Goal: Feedback & Contribution: Submit feedback/report problem

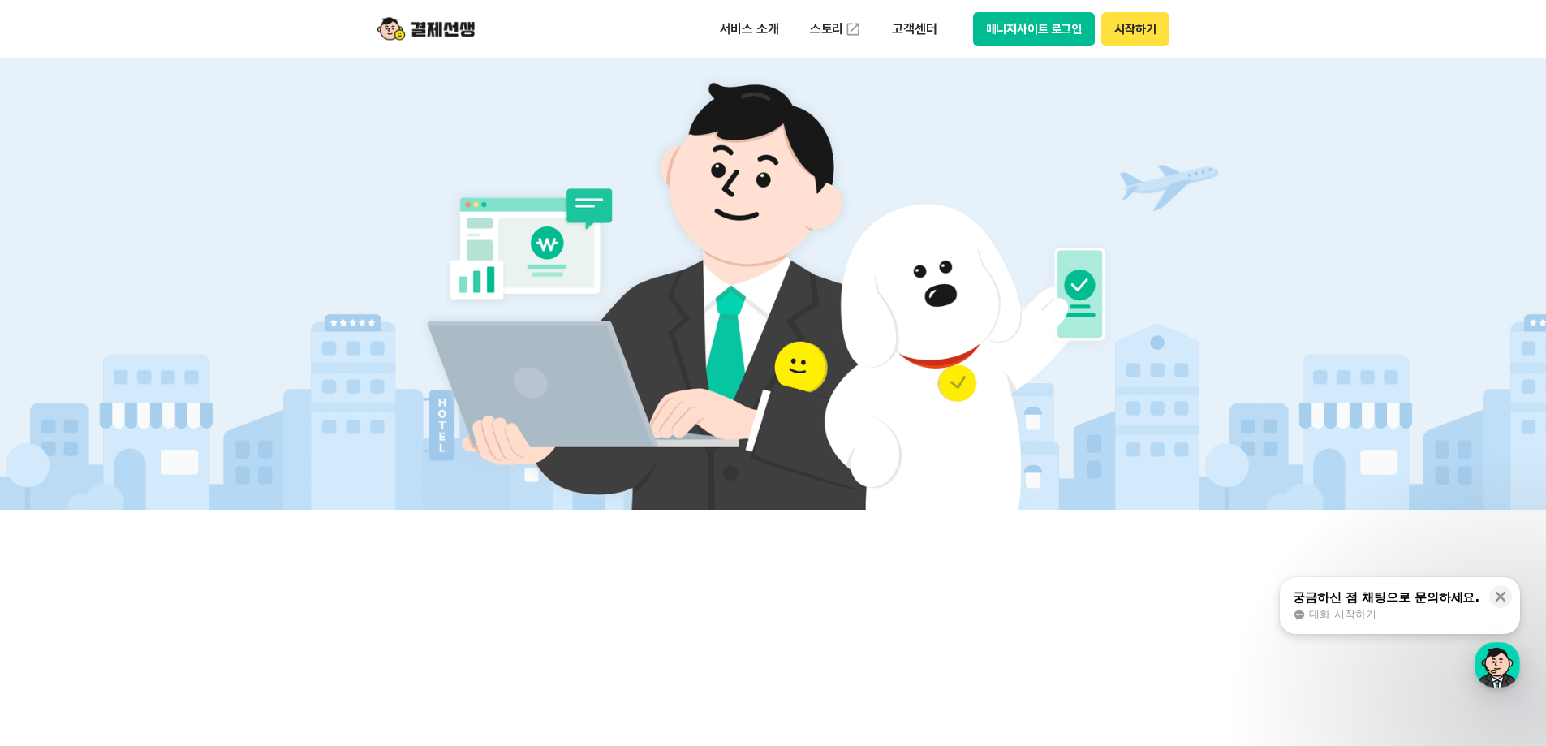
scroll to position [406, 0]
click at [1489, 662] on div "button" at bounding box center [1497, 664] width 45 height 45
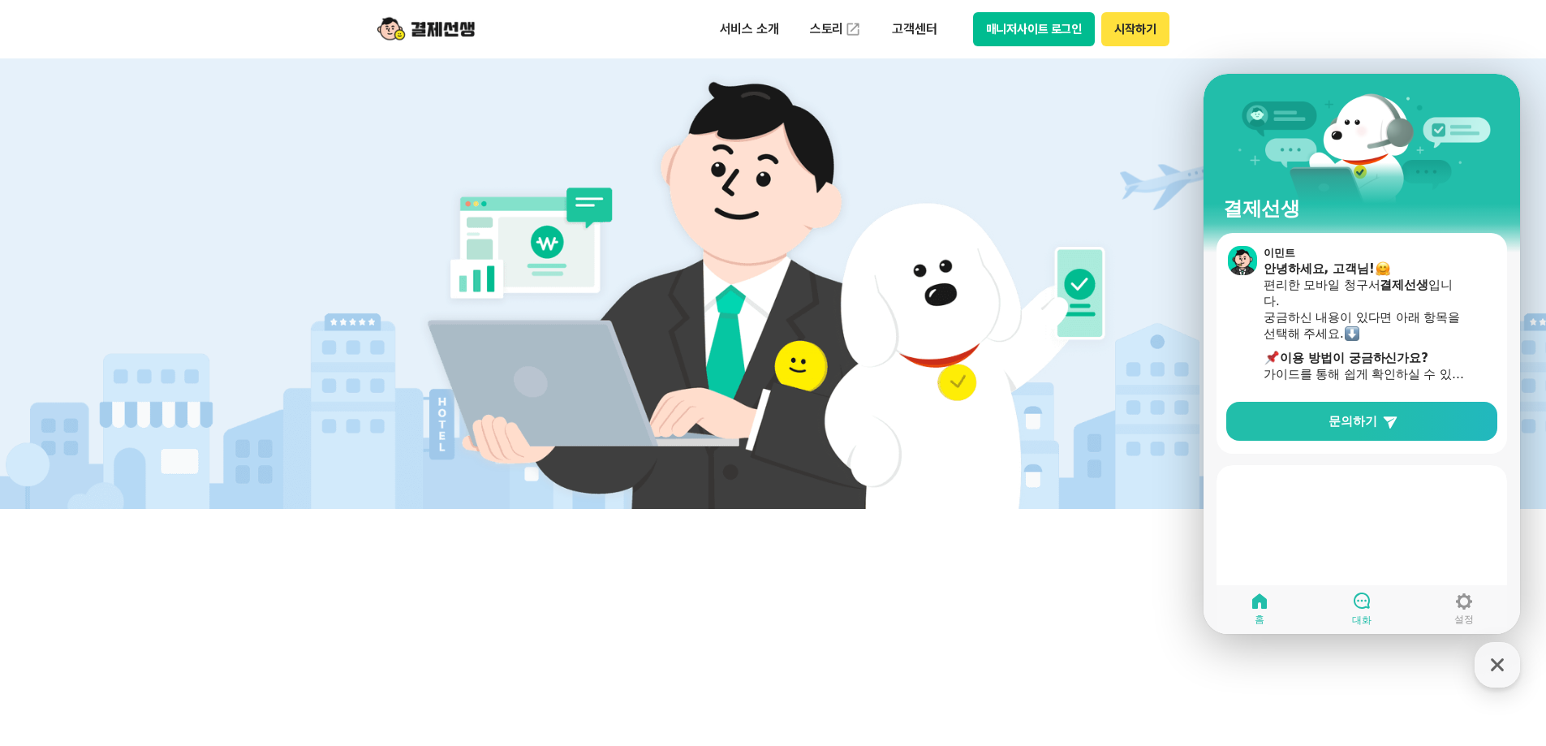
click at [1378, 614] on link "대화" at bounding box center [1362, 608] width 102 height 41
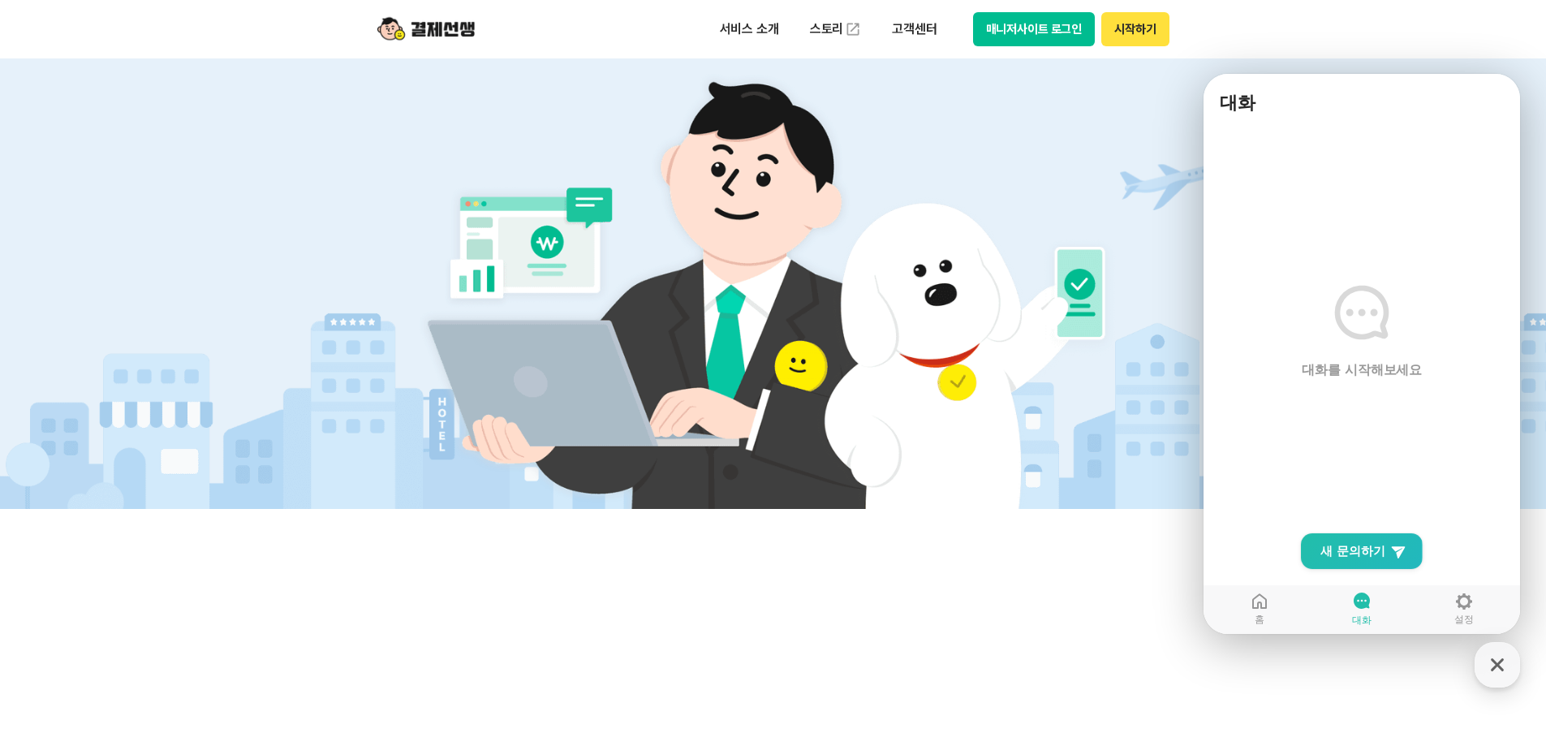
click at [1386, 531] on main "대화를 시작해보세요" at bounding box center [1362, 378] width 317 height 511
click at [1451, 608] on link "설정" at bounding box center [1464, 608] width 102 height 41
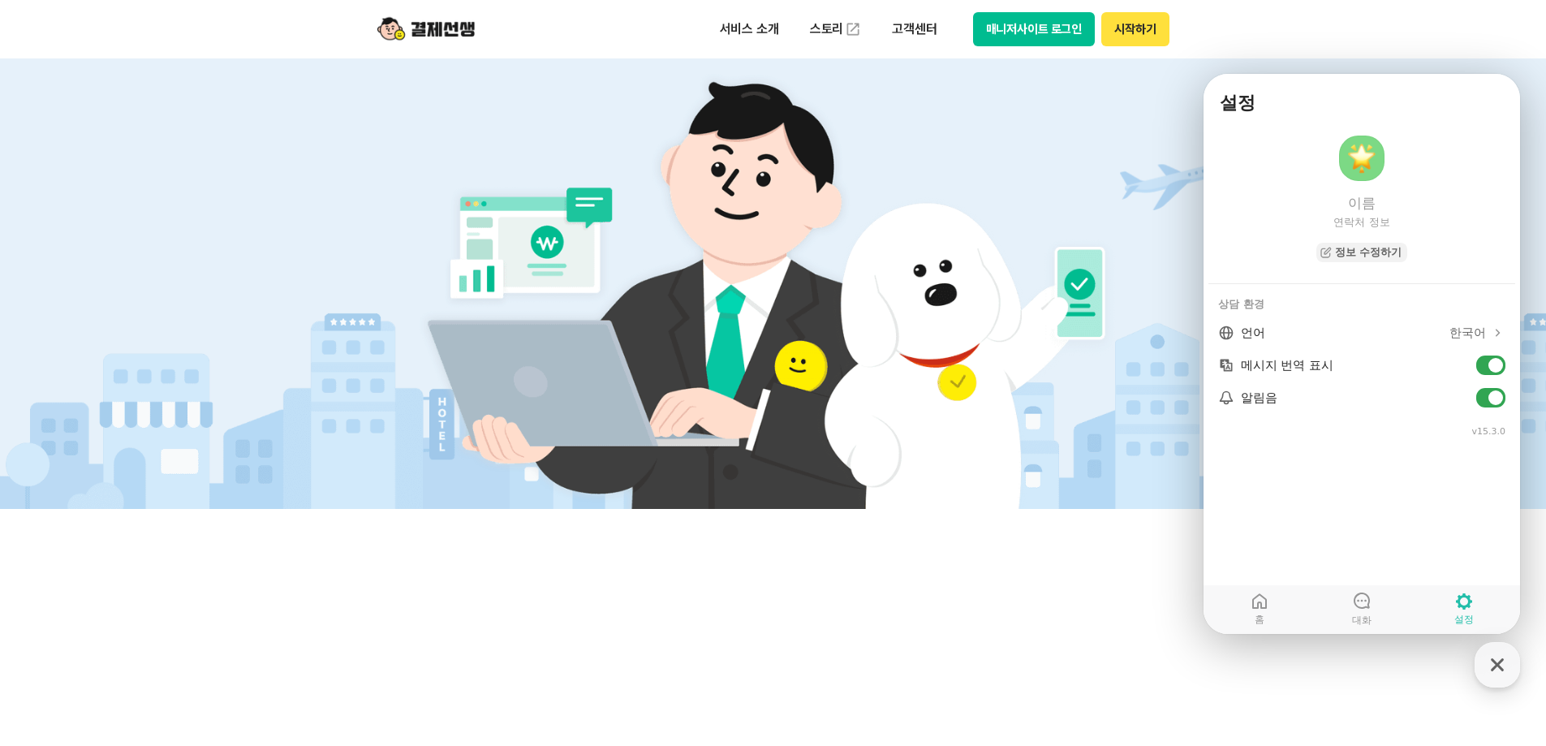
click at [1440, 42] on header "서비스 소개 스토리 고객센터 매니저사이트 로그인 시작하기" at bounding box center [773, 29] width 1546 height 58
drag, startPoint x: 1351, startPoint y: 195, endPoint x: 1359, endPoint y: 198, distance: 8.7
click at [1351, 195] on span "이름" at bounding box center [1362, 203] width 28 height 18
click at [1274, 609] on link "홈" at bounding box center [1260, 608] width 102 height 41
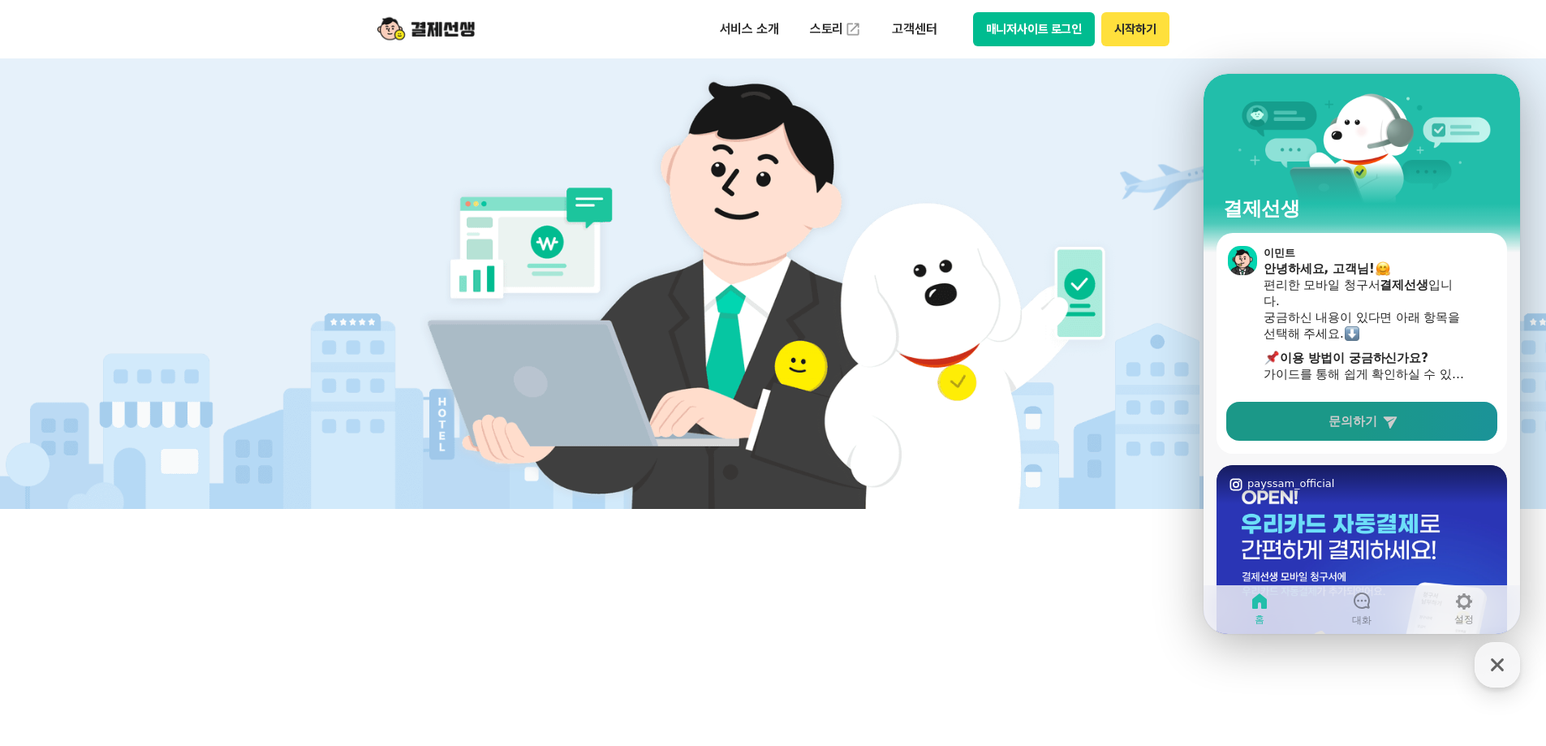
click at [1368, 421] on span "문의하기" at bounding box center [1353, 421] width 49 height 16
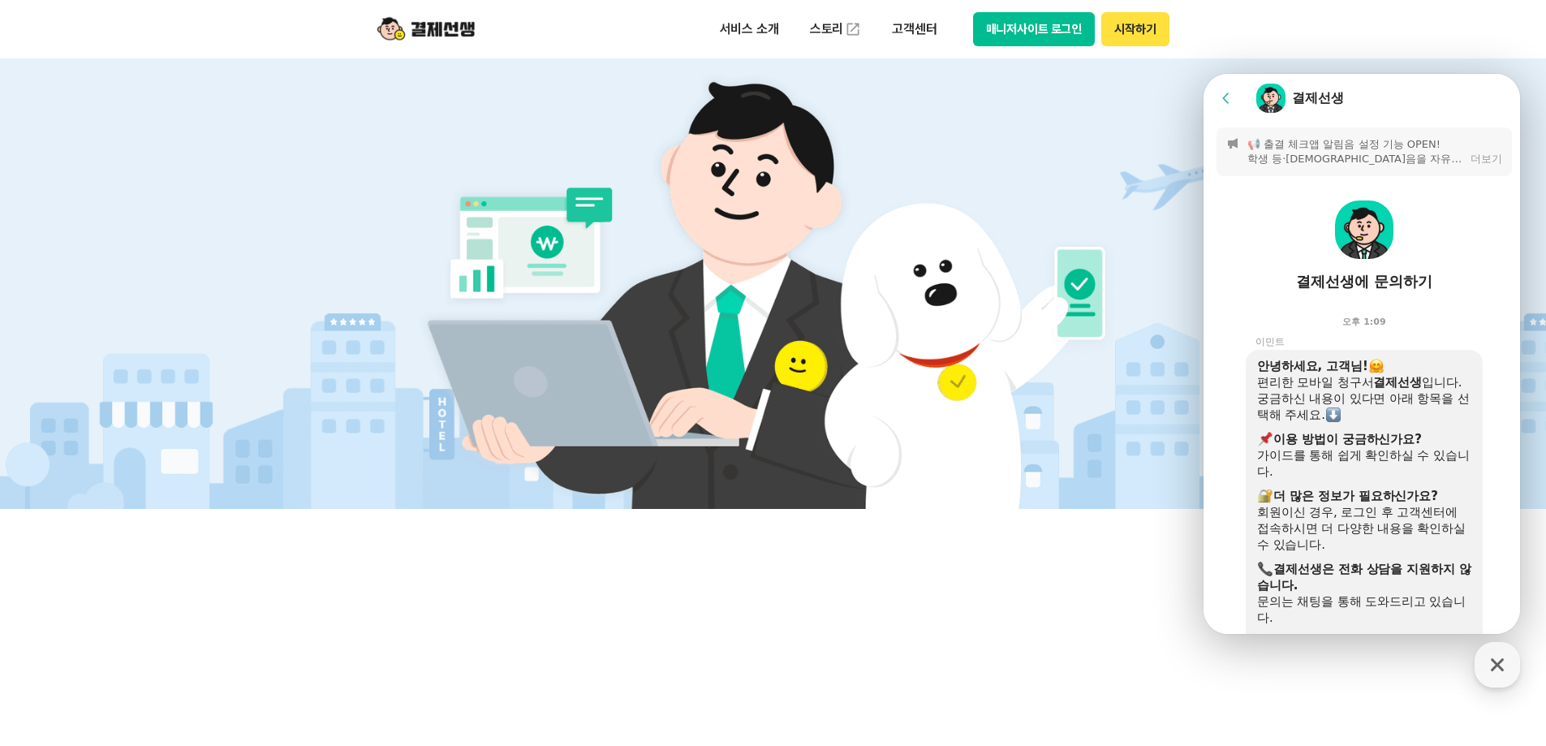
scroll to position [453, 0]
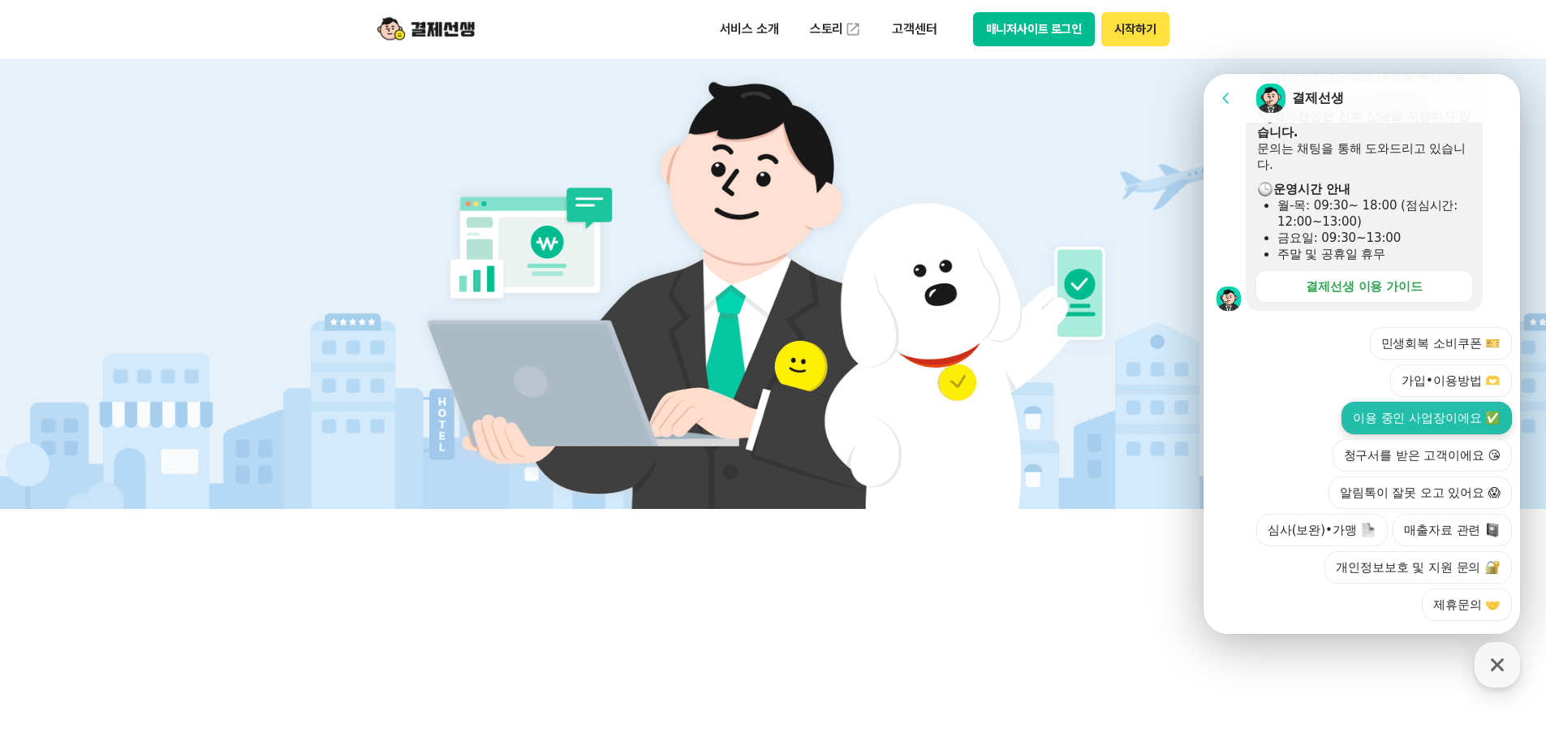
click at [1410, 402] on button "이용 중인 사업장이에요 ✅" at bounding box center [1427, 418] width 170 height 32
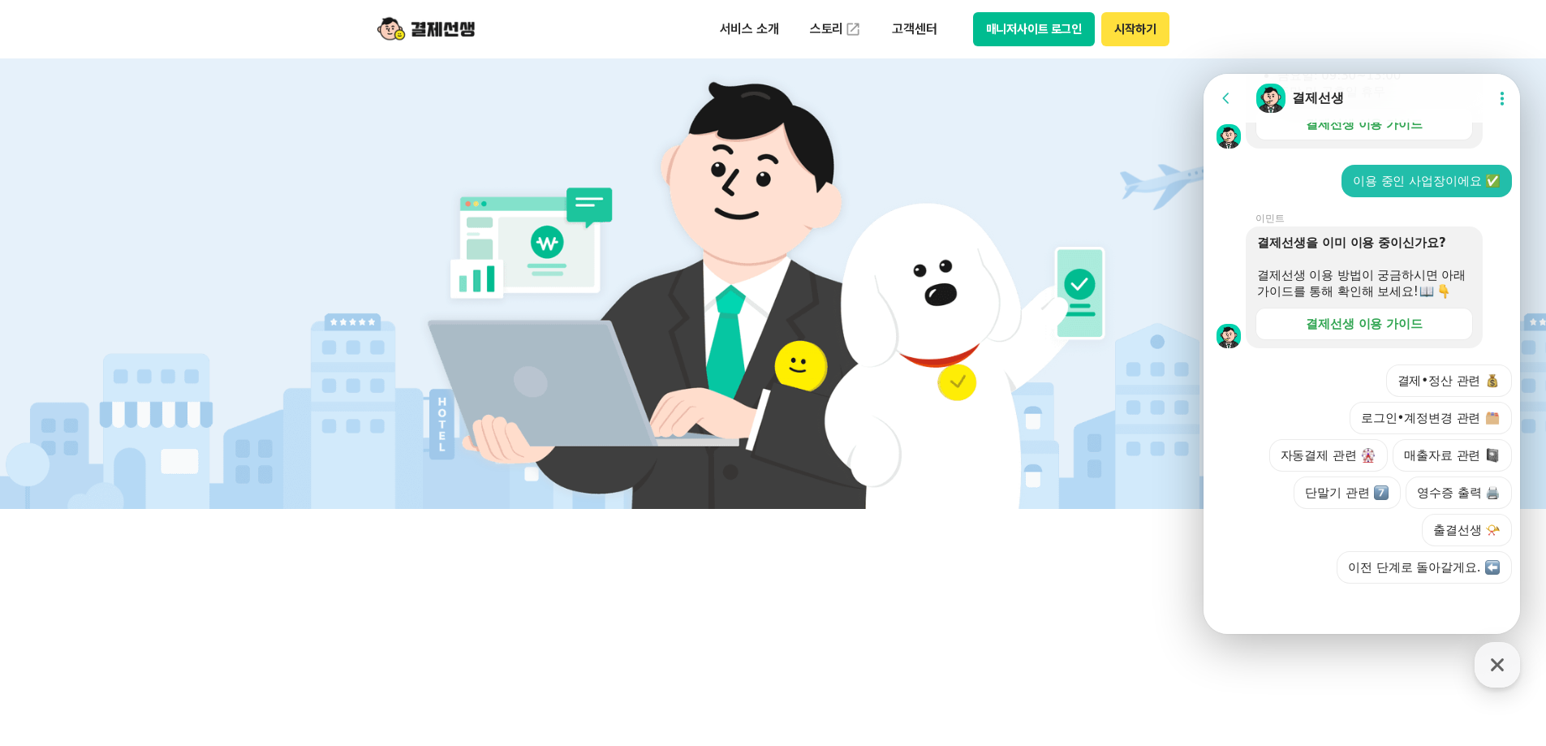
scroll to position [631, 0]
click at [1455, 361] on div "Action buttons for quick reply 결제•정산 관련 로그인•계정변경 관련 자동결제 관련 매출자료 관련 단말기 관련 영수증 …" at bounding box center [1364, 465] width 321 height 235
click at [1446, 382] on button "결제•정산 관련" at bounding box center [1449, 380] width 127 height 32
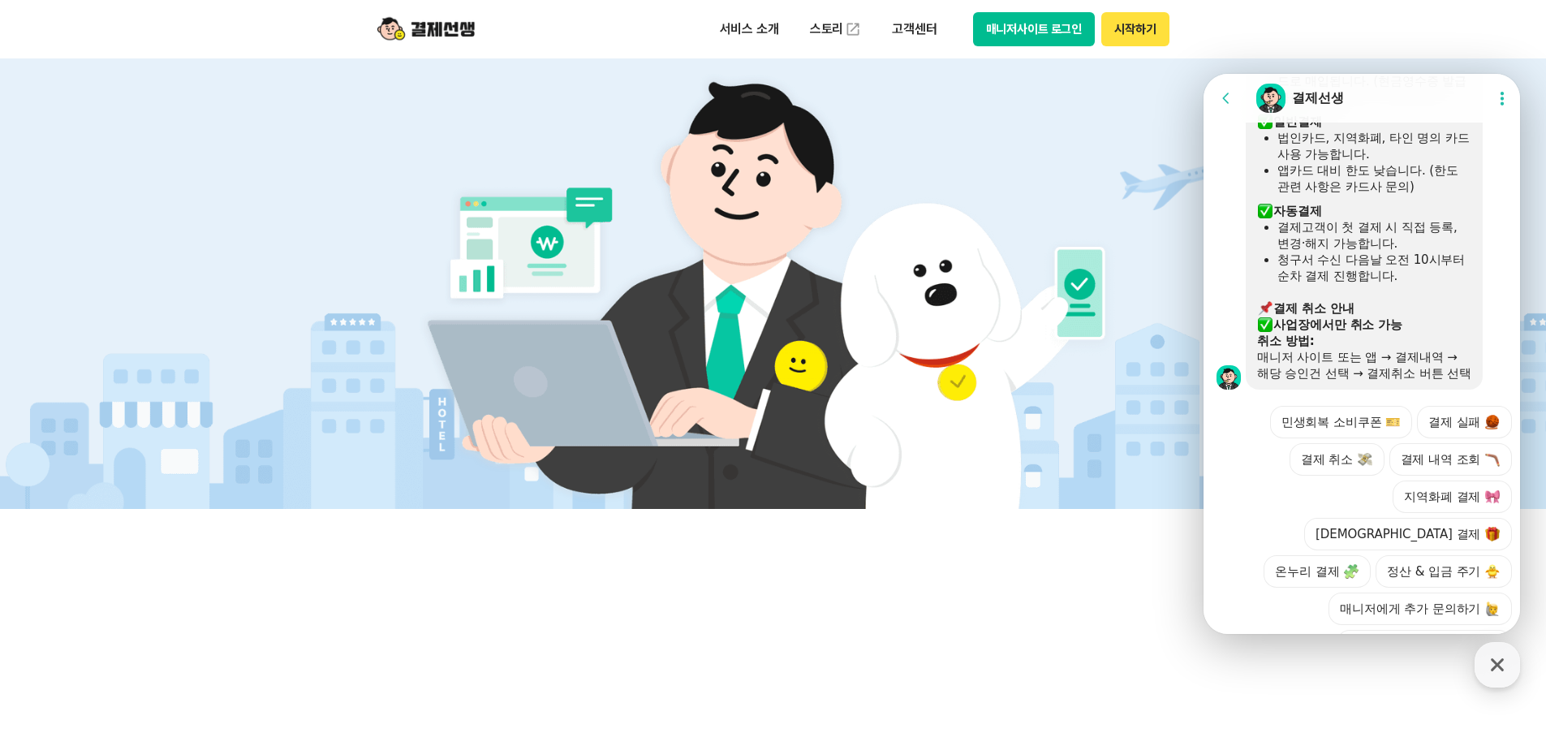
scroll to position [1188, 0]
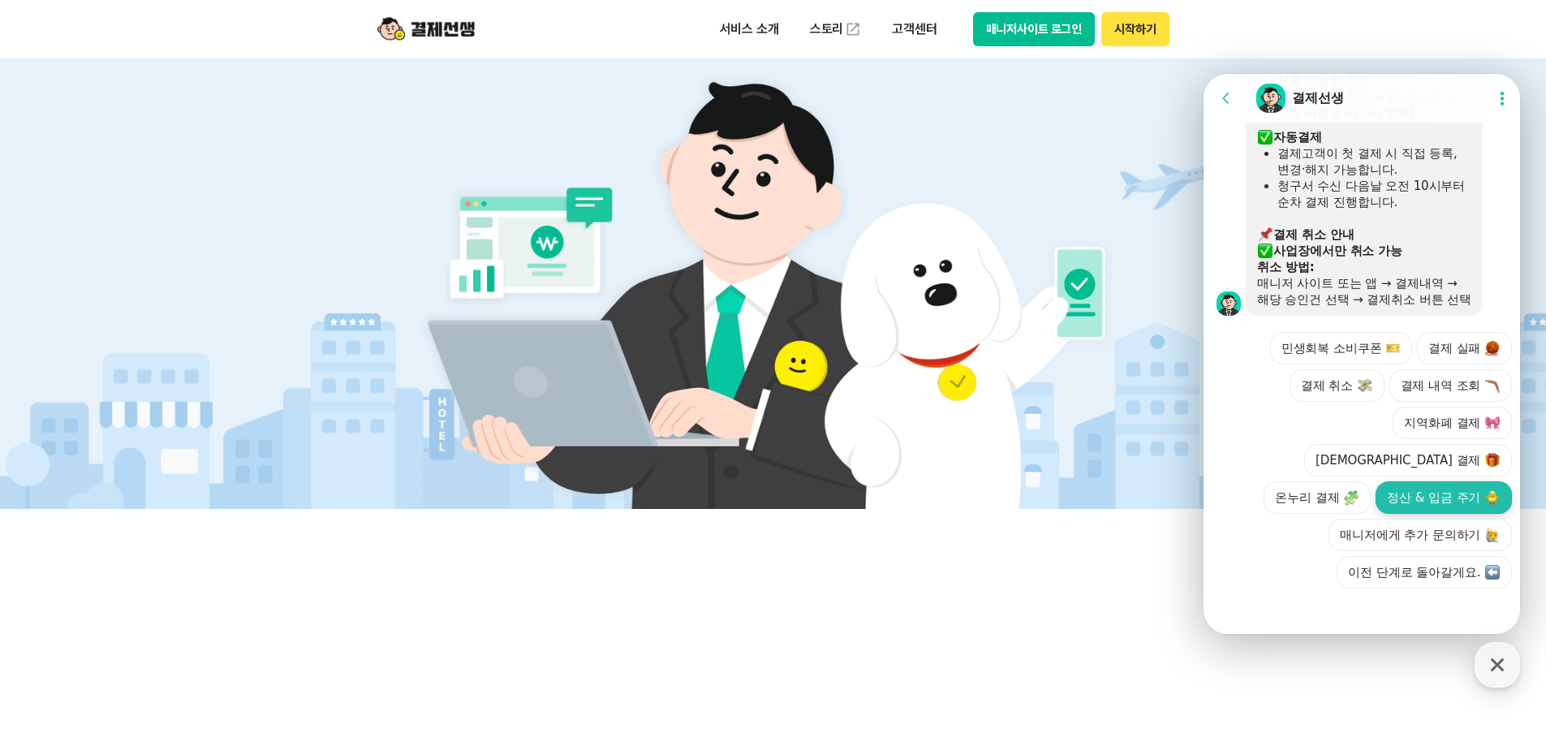
click at [1437, 498] on button "정산 & 입금 주기" at bounding box center [1444, 497] width 136 height 32
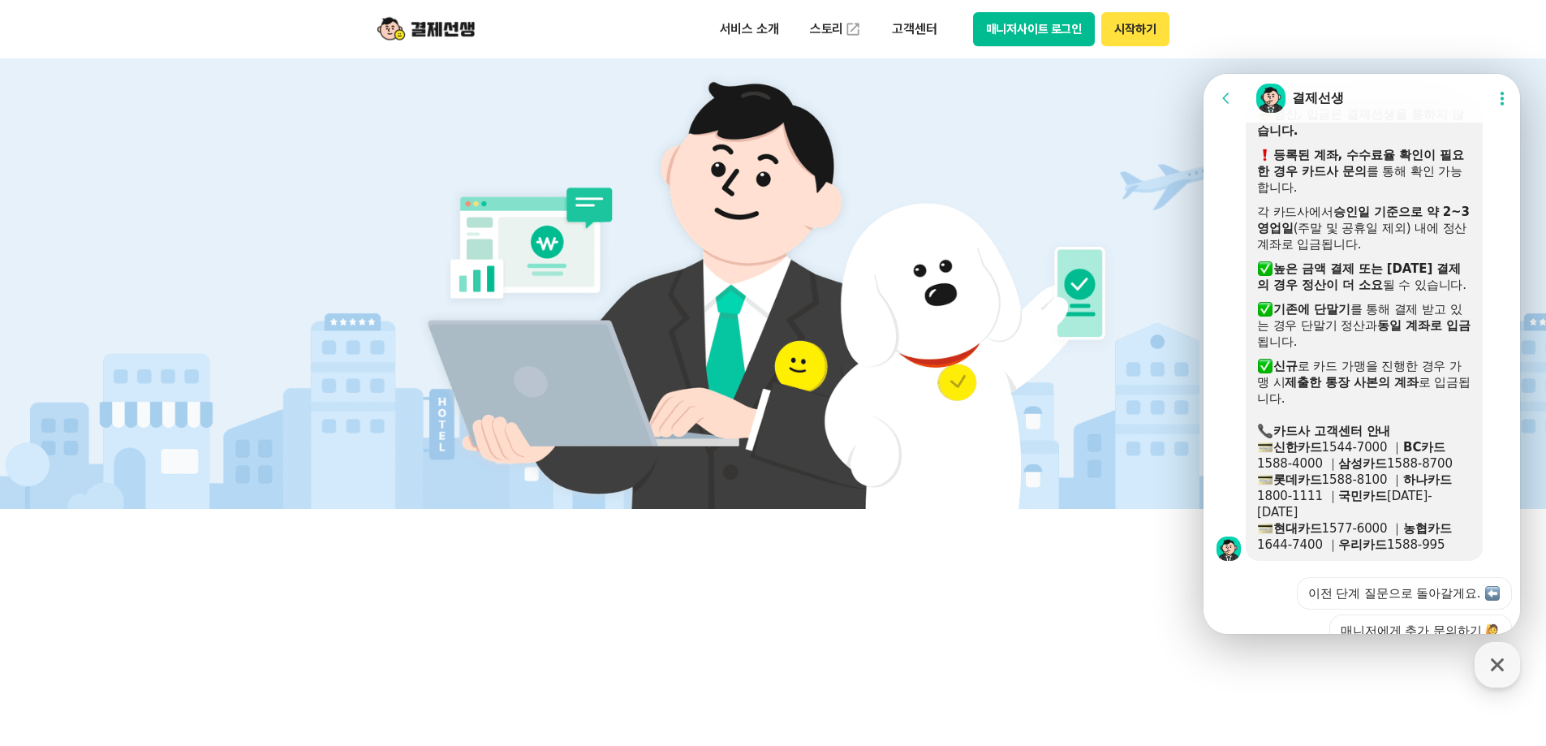
scroll to position [1563, 0]
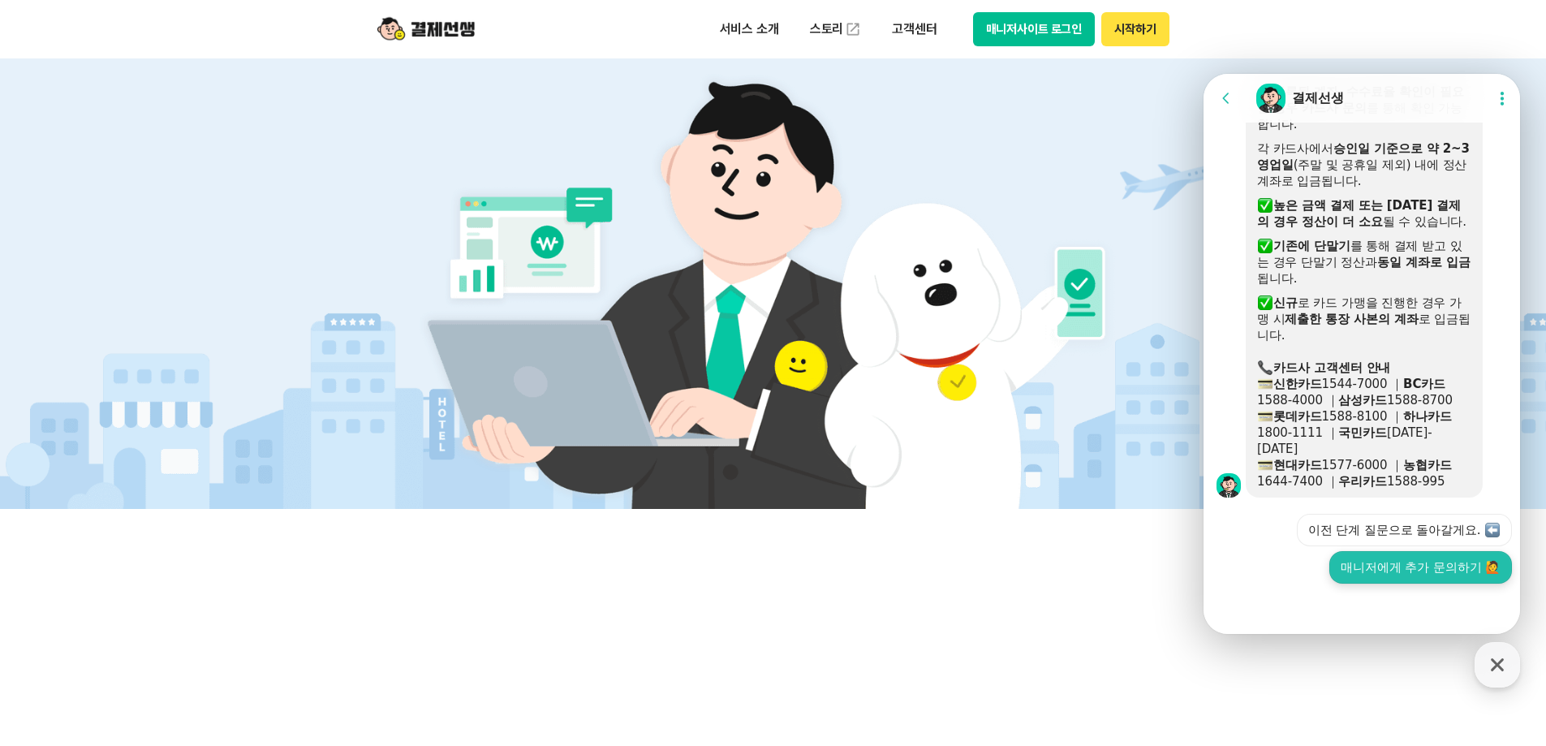
click at [1416, 569] on button "매니저에게 추가 문의하기 🙋" at bounding box center [1421, 567] width 183 height 32
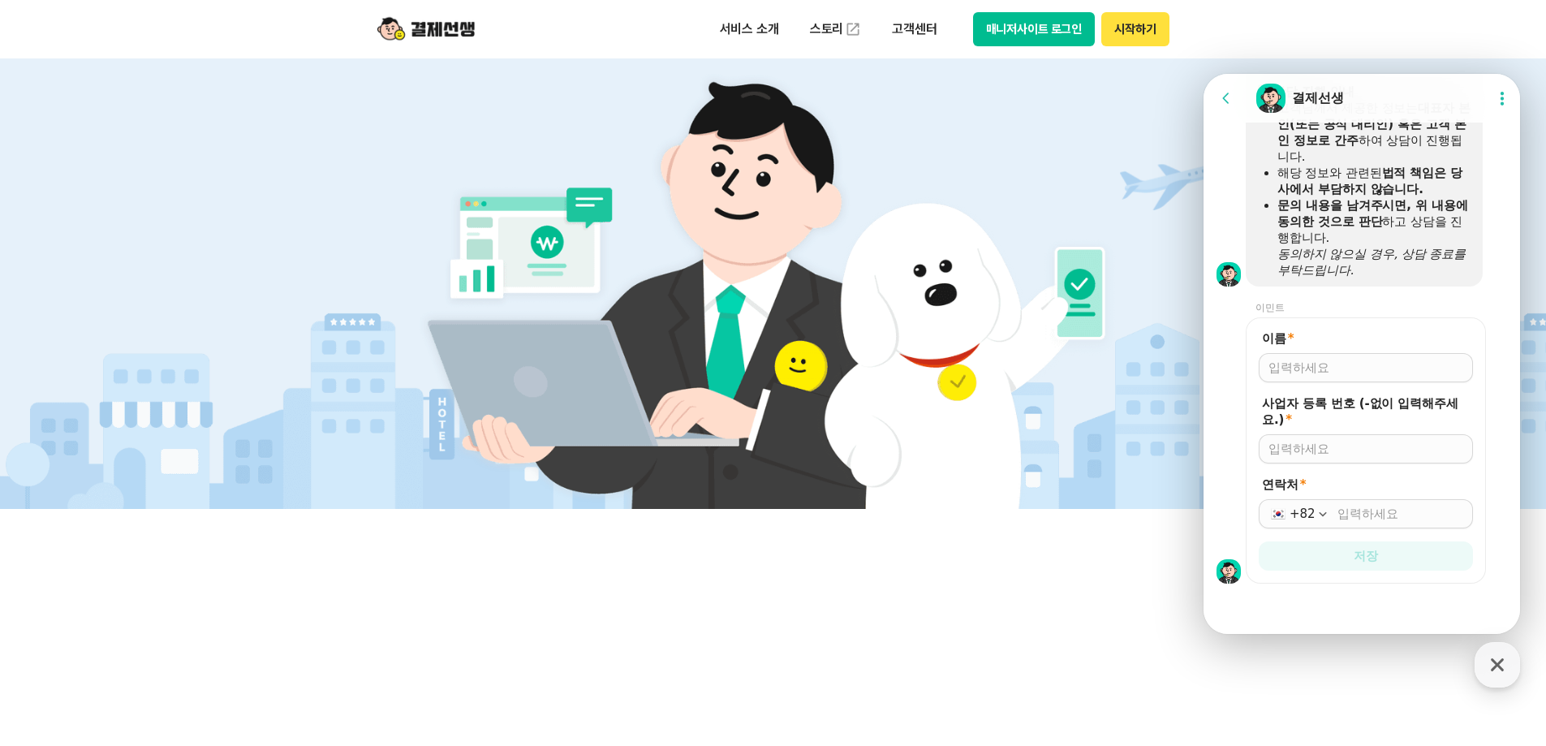
scroll to position [2136, 0]
click at [1340, 368] on input "이름 *" at bounding box center [1366, 368] width 195 height 16
click at [1417, 304] on div "이민트" at bounding box center [1353, 307] width 215 height 13
click at [1329, 368] on input "이름 *" at bounding box center [1366, 368] width 195 height 16
click at [1332, 451] on input "사업자 등록 번호 (-없이 입력해주세요.) *" at bounding box center [1366, 449] width 195 height 16
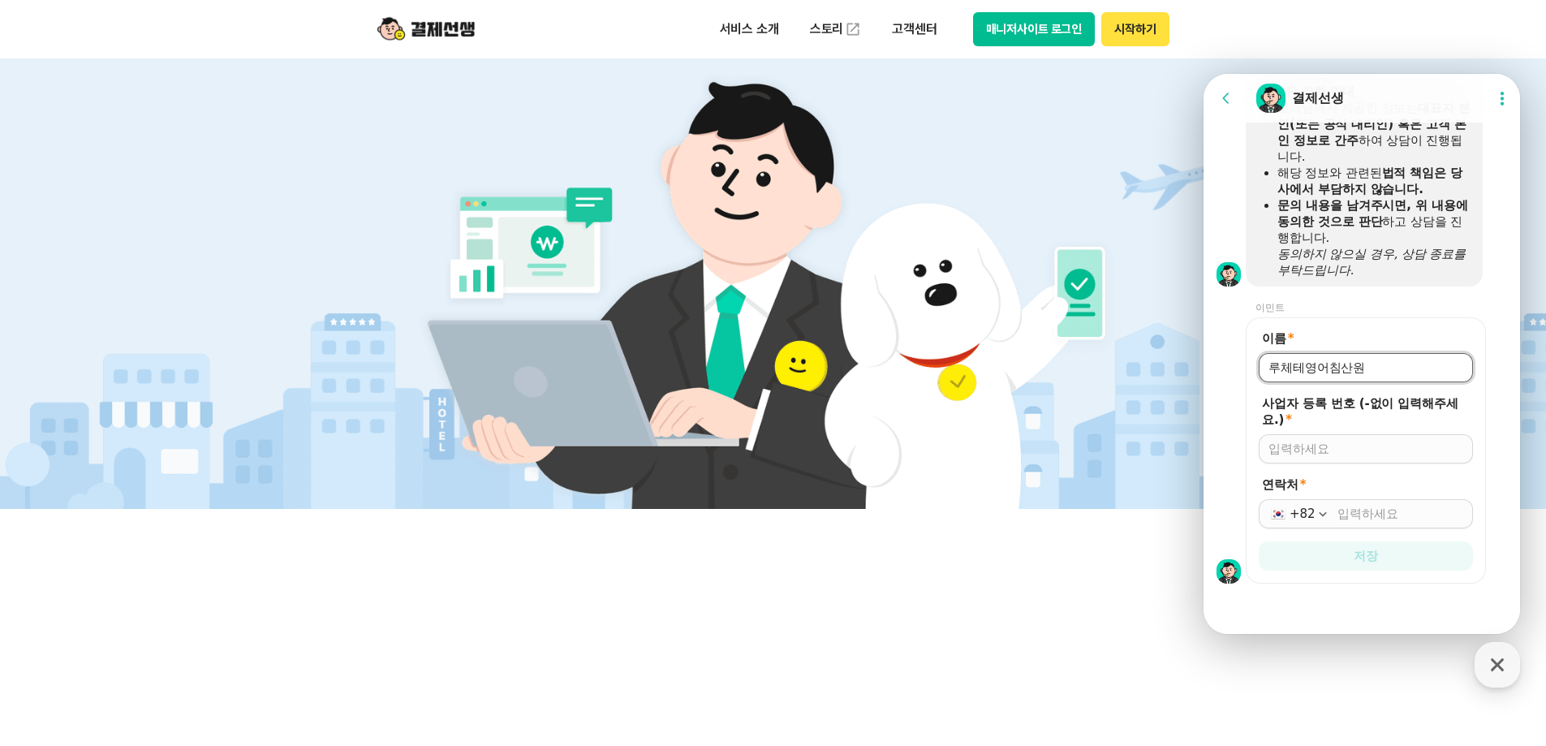
click at [1386, 360] on input "이름 *" at bounding box center [1366, 368] width 195 height 16
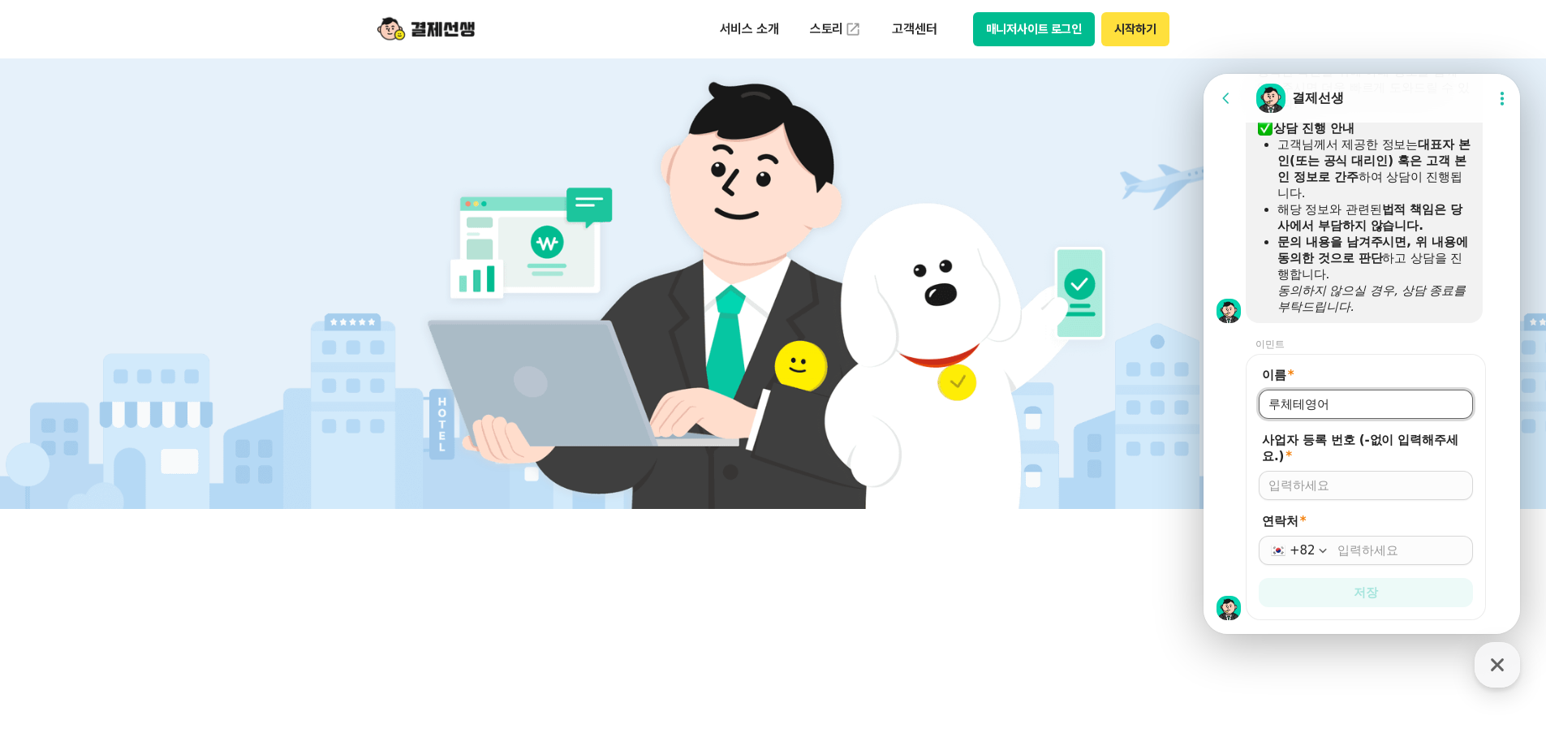
scroll to position [2055, 0]
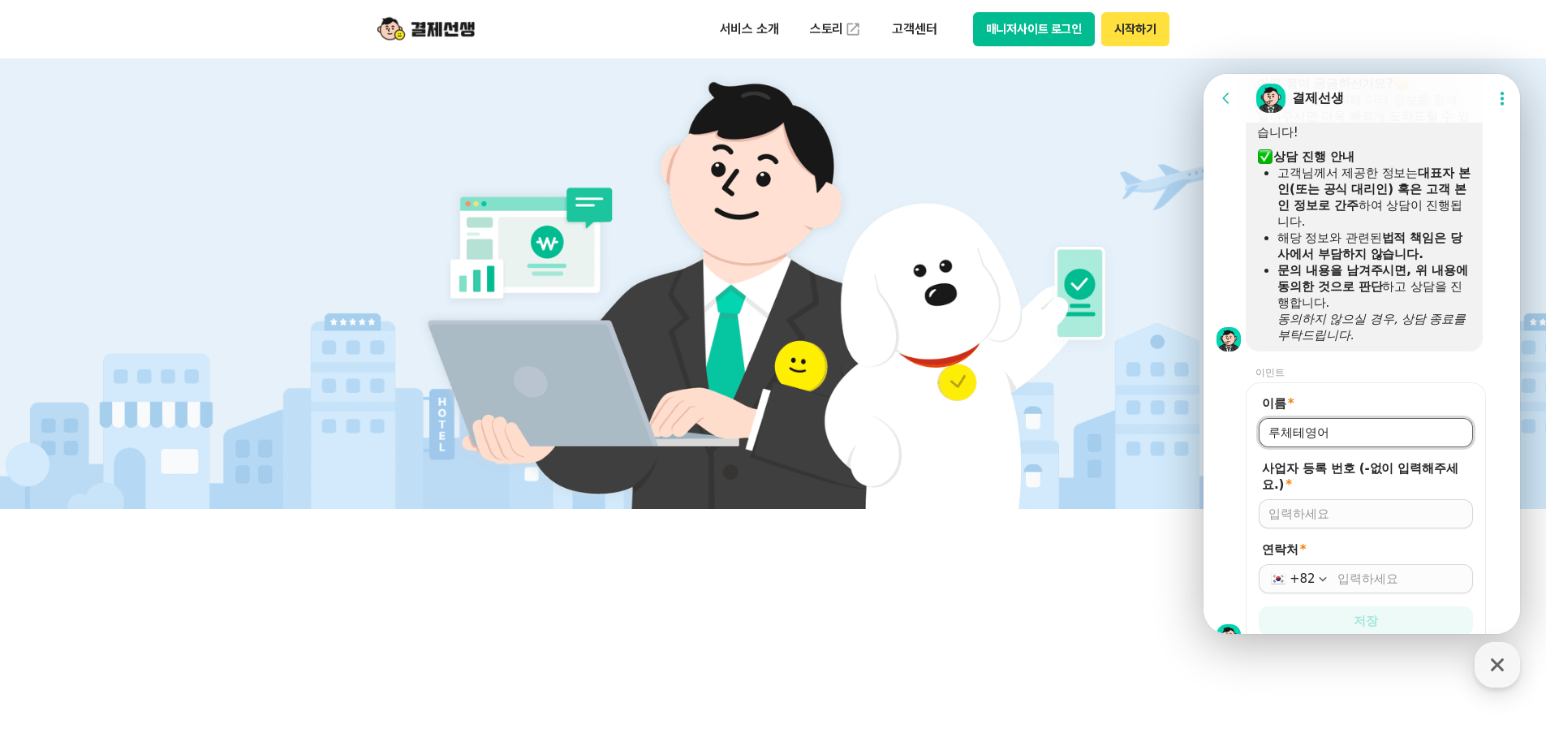
click at [1083, 35] on button "매니저사이트 로그인" at bounding box center [1034, 29] width 123 height 34
click at [1352, 444] on div at bounding box center [1366, 432] width 214 height 29
click at [1354, 441] on input "이름 *" at bounding box center [1366, 432] width 195 height 16
type input "루체테영어침산원"
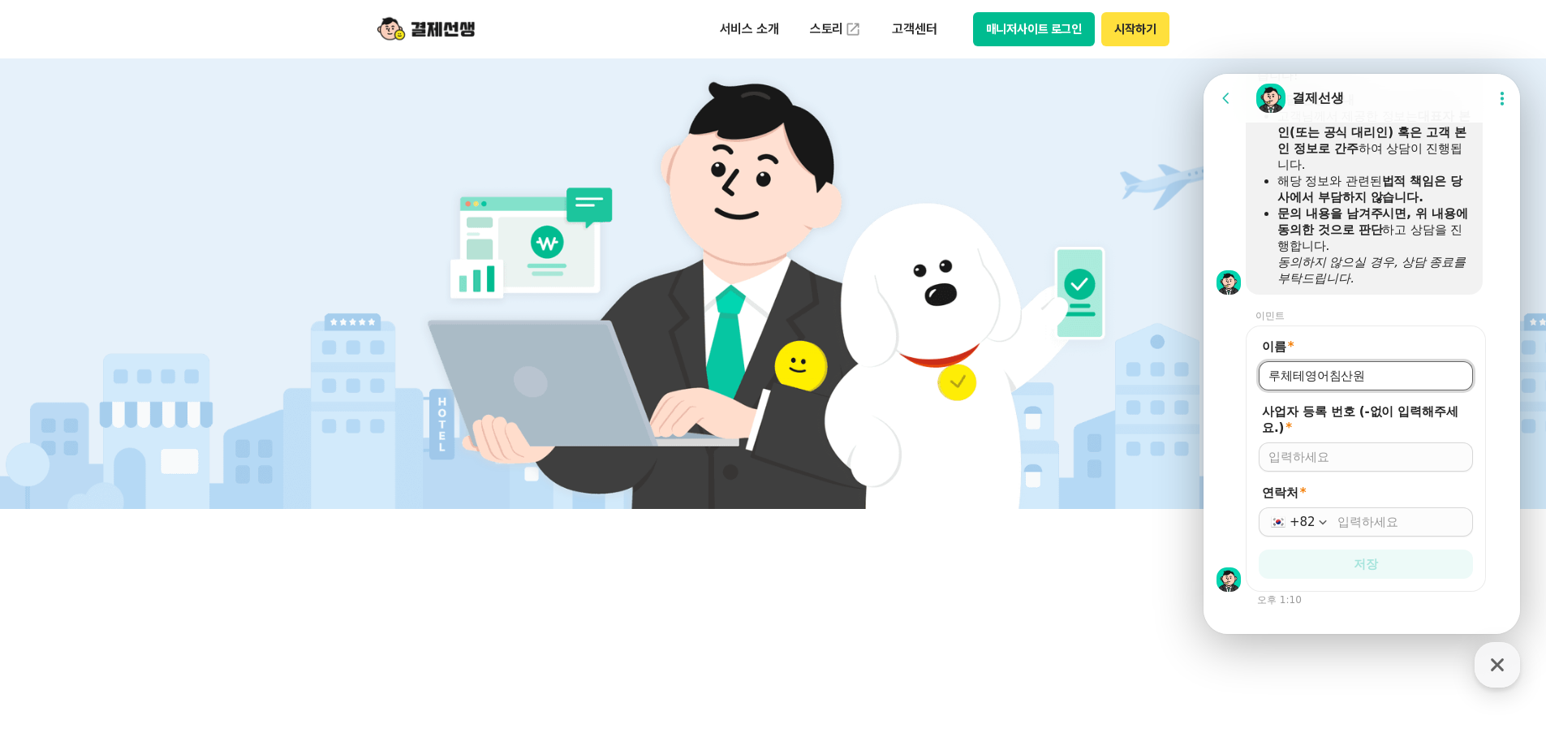
scroll to position [2136, 0]
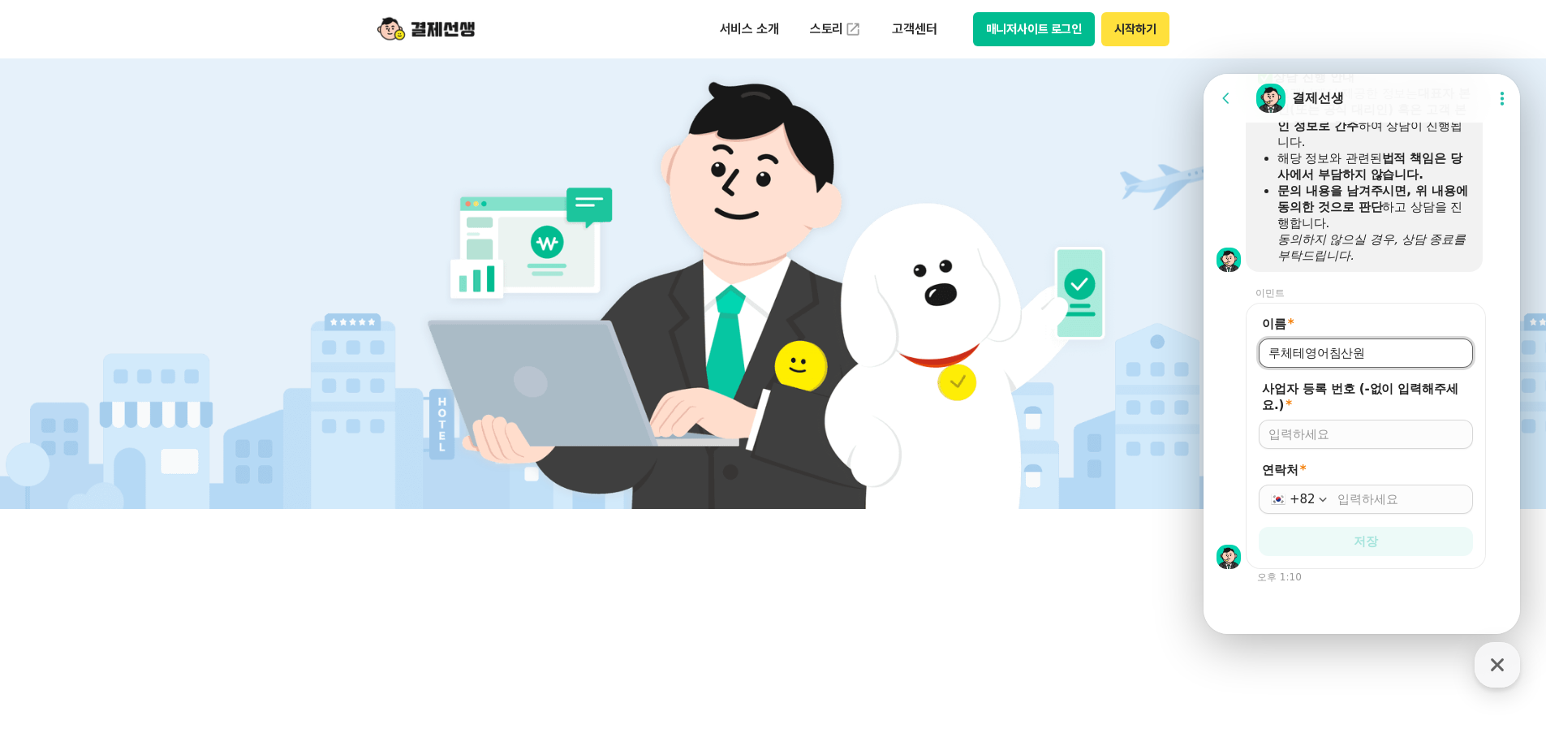
click at [1375, 442] on input "사업자 등록 번호 (-없이 입력해주세요.) *" at bounding box center [1366, 434] width 195 height 16
type input "8709901469"
click at [1347, 507] on input "연락처 *" at bounding box center [1401, 499] width 126 height 16
click at [1381, 556] on button "저장" at bounding box center [1366, 541] width 214 height 29
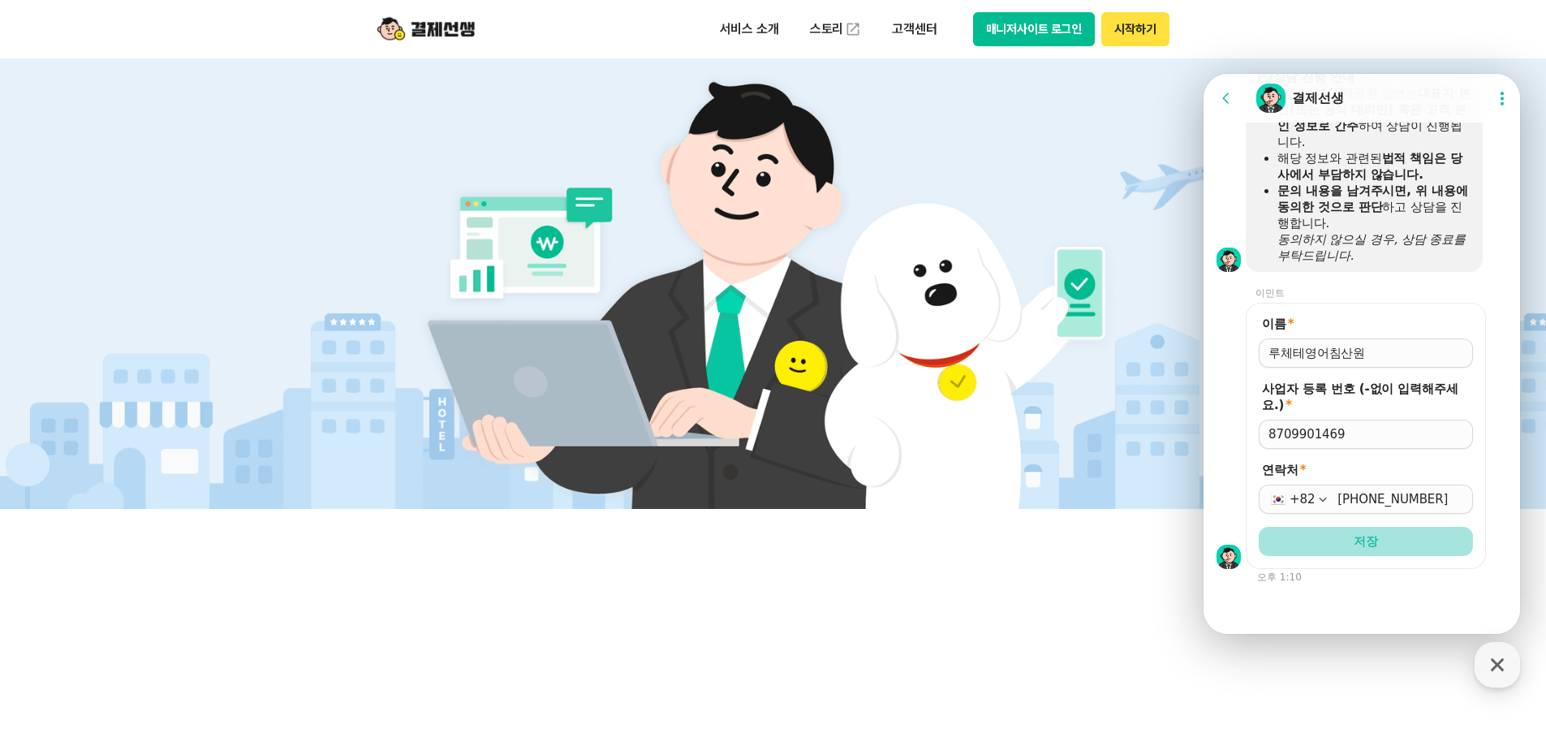
click at [1361, 532] on button "저장" at bounding box center [1366, 541] width 214 height 29
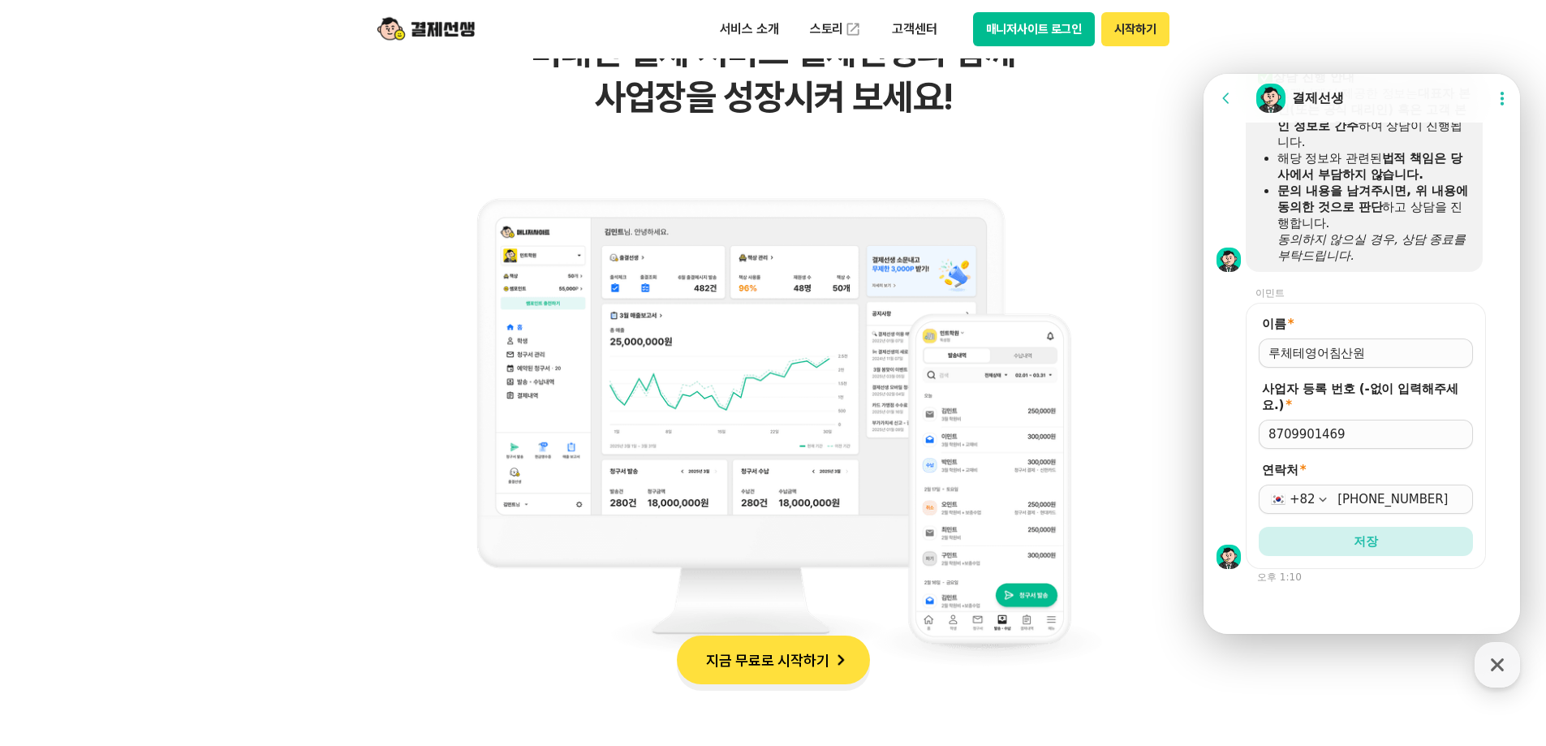
scroll to position [1217, 0]
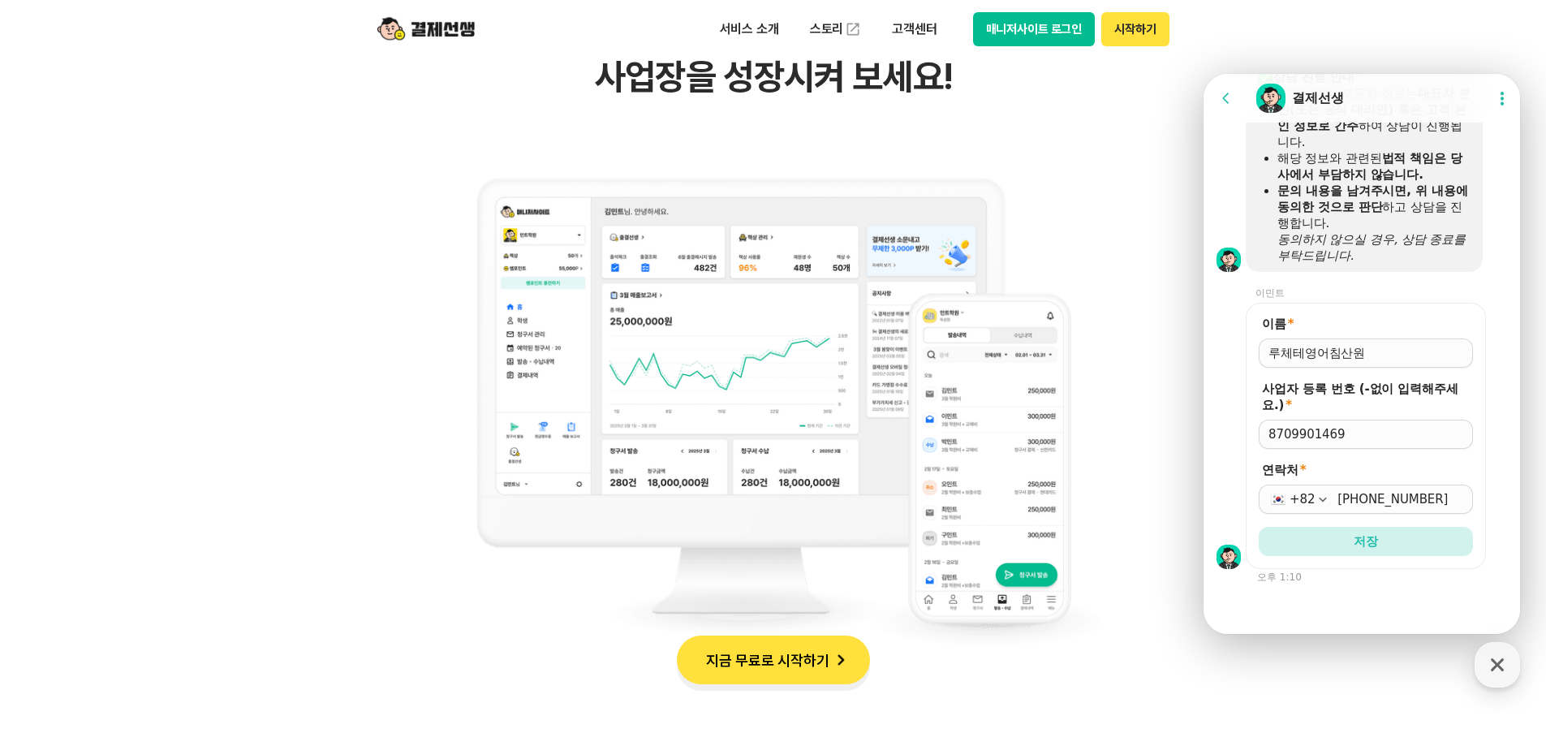
click at [1305, 497] on div "+82" at bounding box center [1302, 499] width 25 height 16
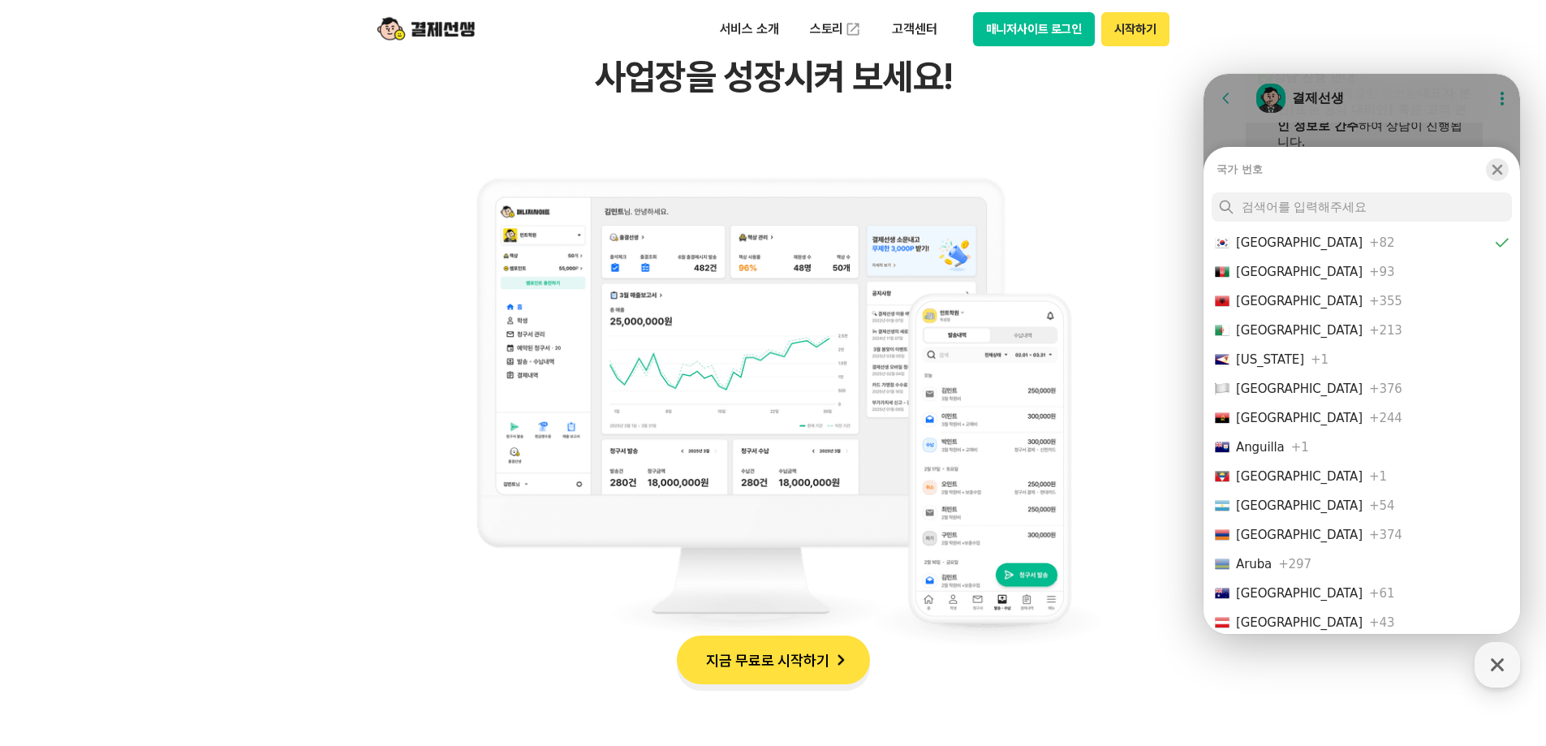
click at [1502, 167] on icon "button" at bounding box center [1497, 170] width 16 height 16
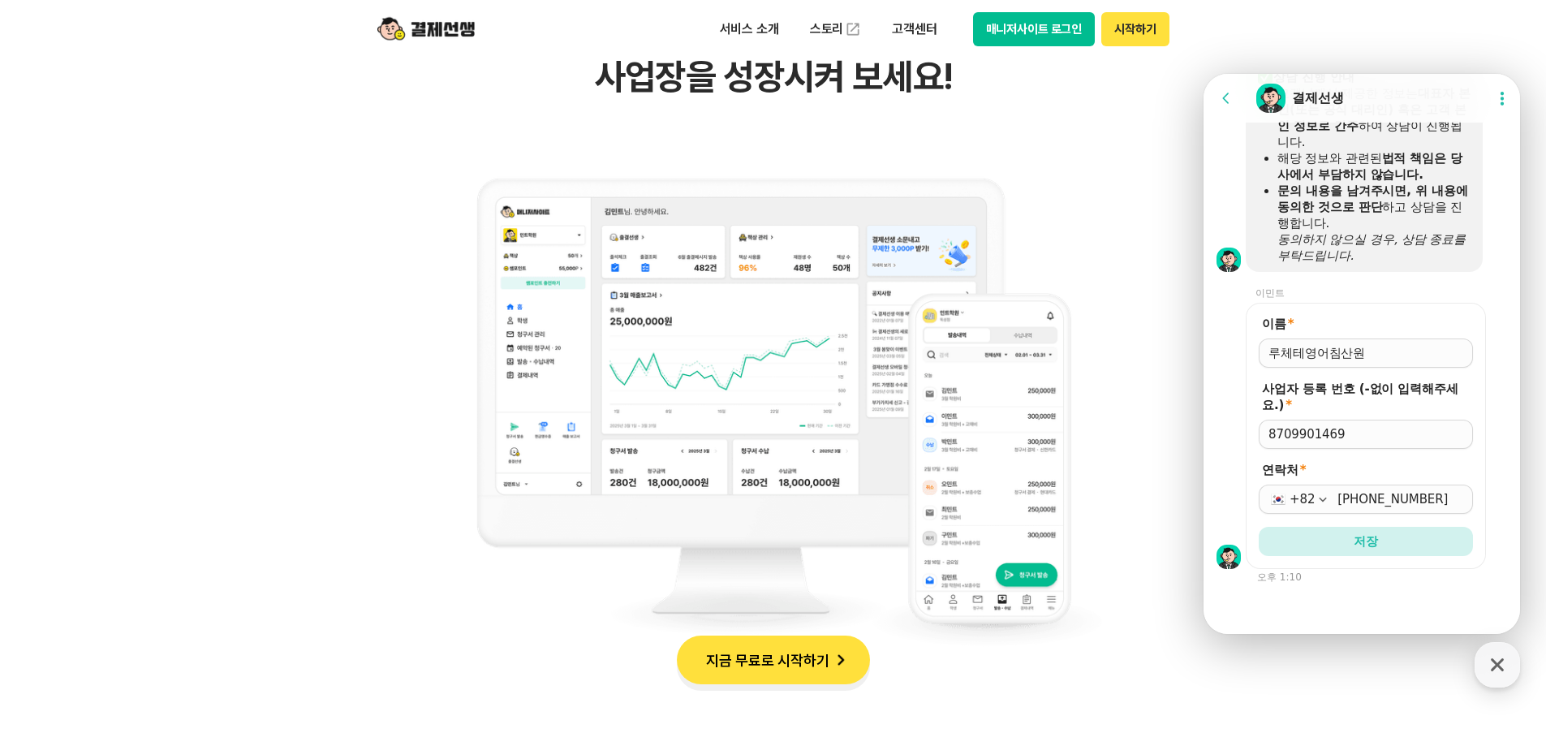
click at [1362, 498] on input "[PHONE_NUMBER]" at bounding box center [1401, 499] width 126 height 16
click at [1390, 502] on input "[PHONE_NUMBER]" at bounding box center [1401, 499] width 126 height 16
type input "[PHONE_NUMBER]"
click at [1442, 499] on input "[PHONE_NUMBER]" at bounding box center [1401, 499] width 126 height 16
click at [1407, 548] on button "저장" at bounding box center [1366, 541] width 214 height 29
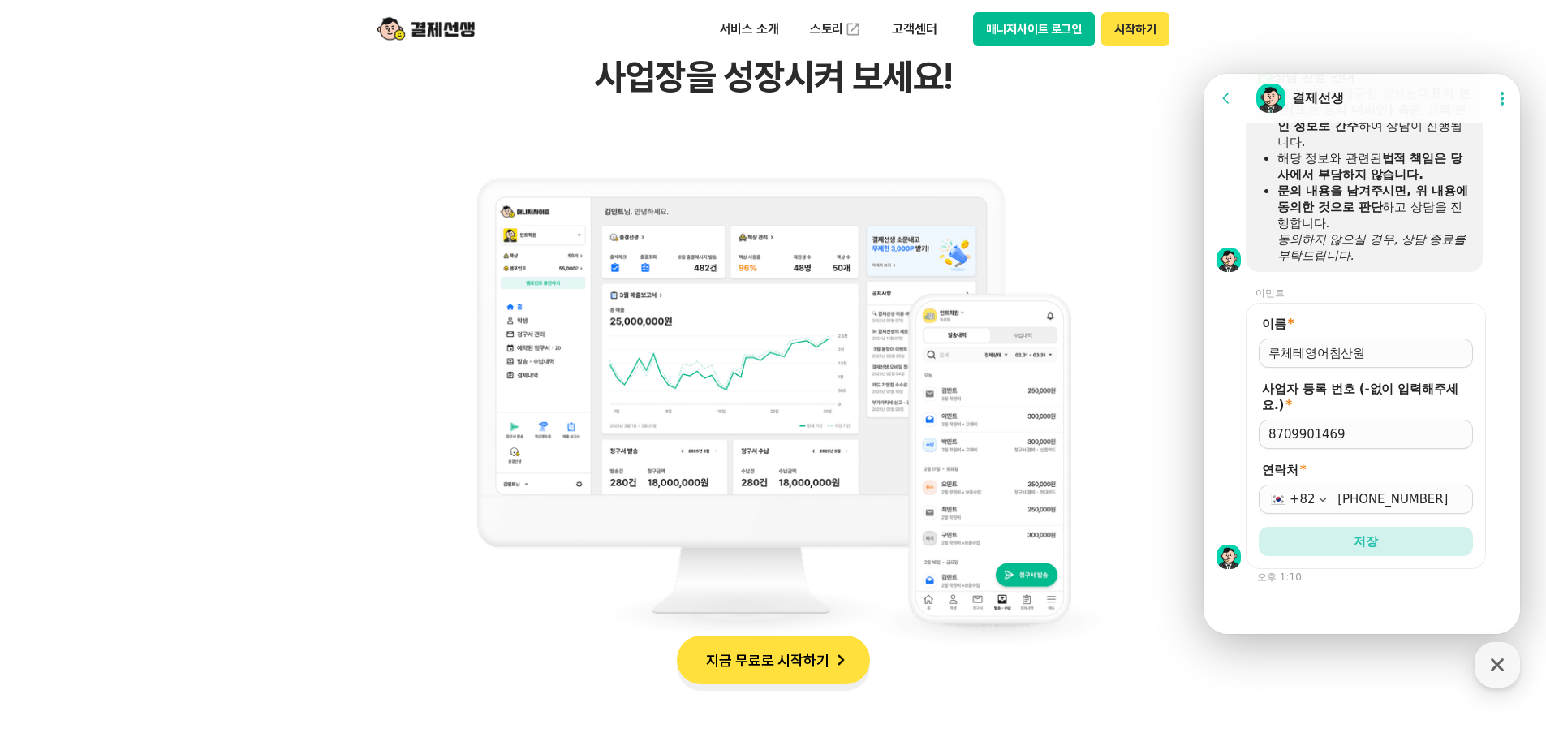
click at [1386, 432] on input "8709901469" at bounding box center [1366, 434] width 195 height 16
click at [1386, 351] on input "이름 *" at bounding box center [1366, 353] width 195 height 16
click at [1385, 431] on input "8709901469" at bounding box center [1366, 434] width 195 height 16
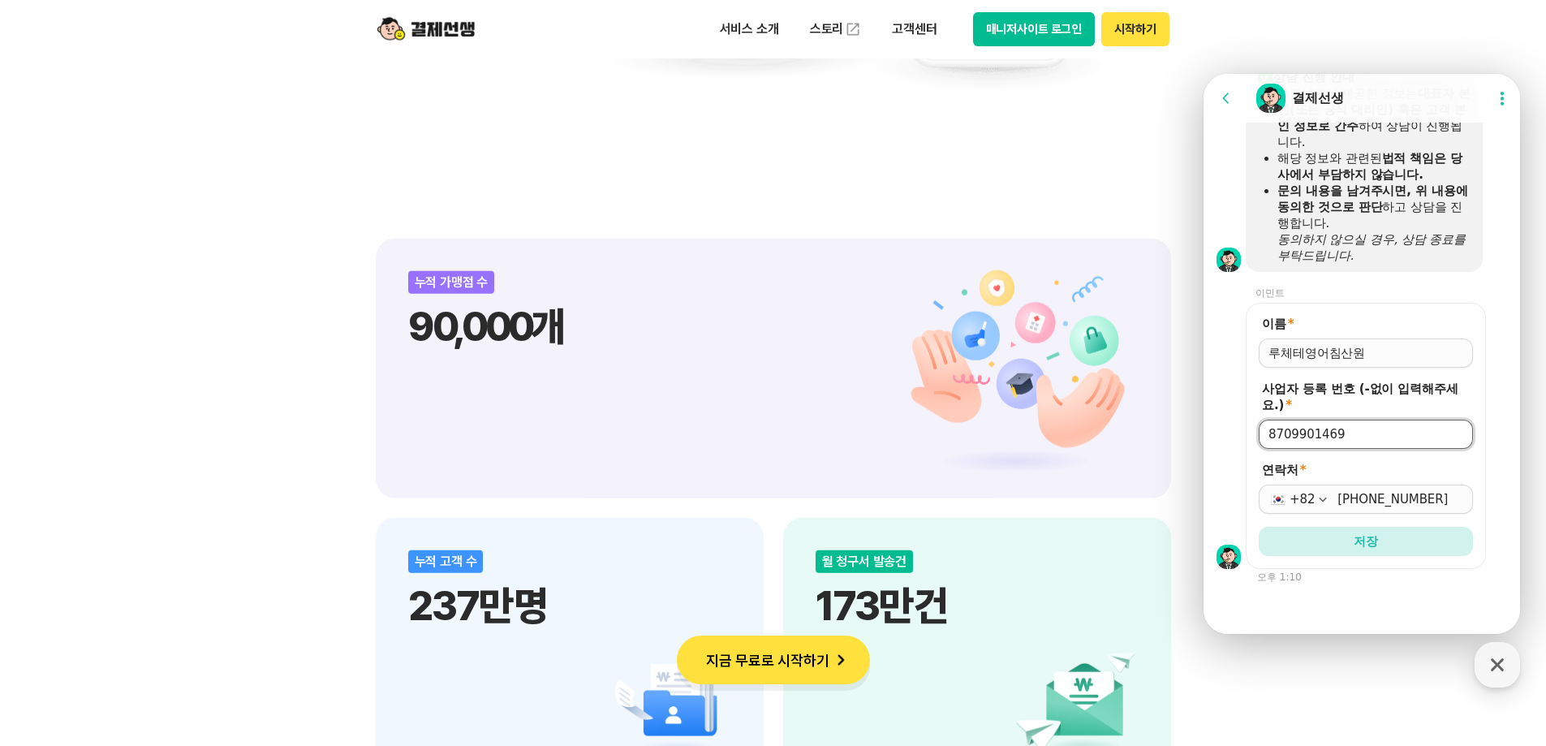
scroll to position [1786, 0]
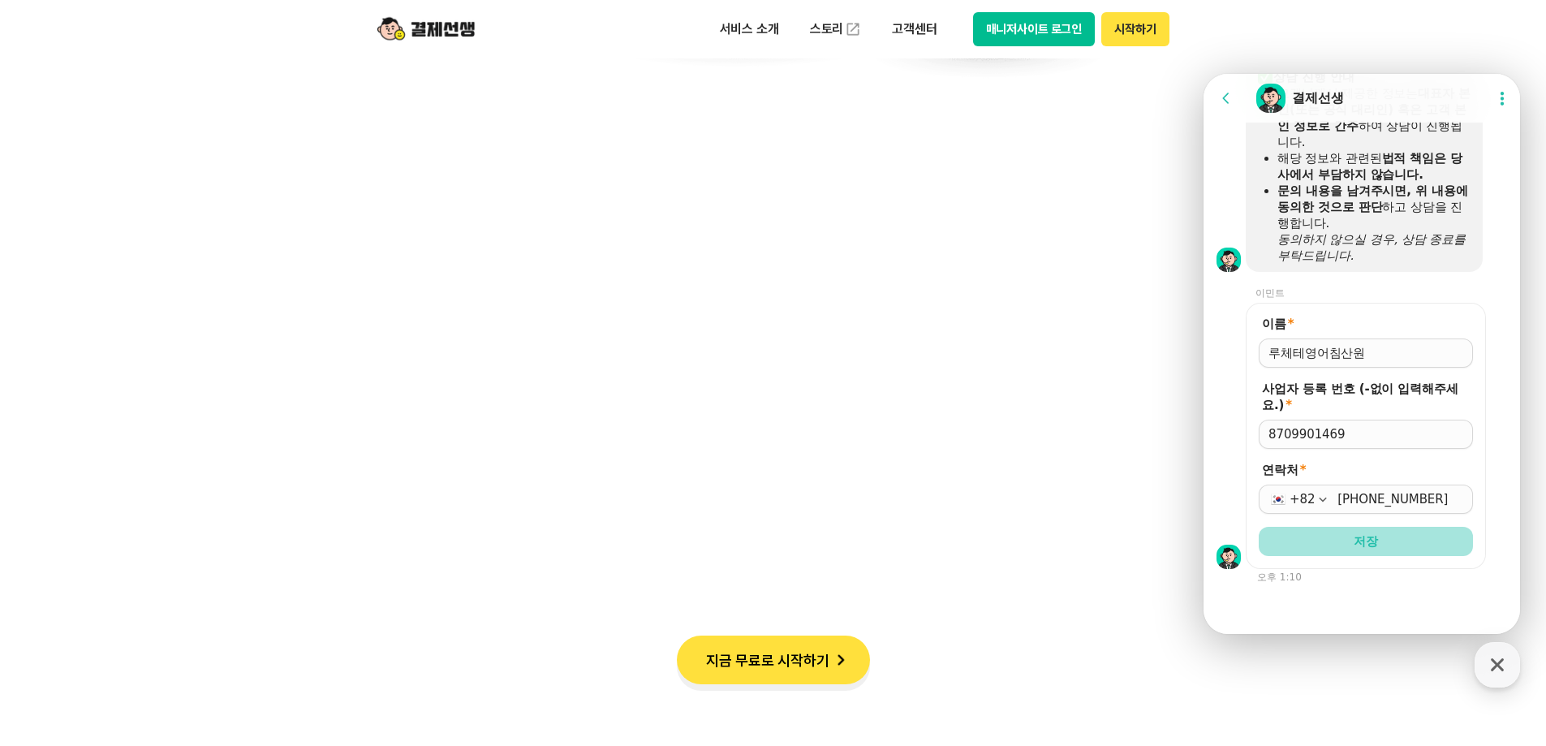
click at [1369, 554] on button "저장" at bounding box center [1366, 541] width 214 height 29
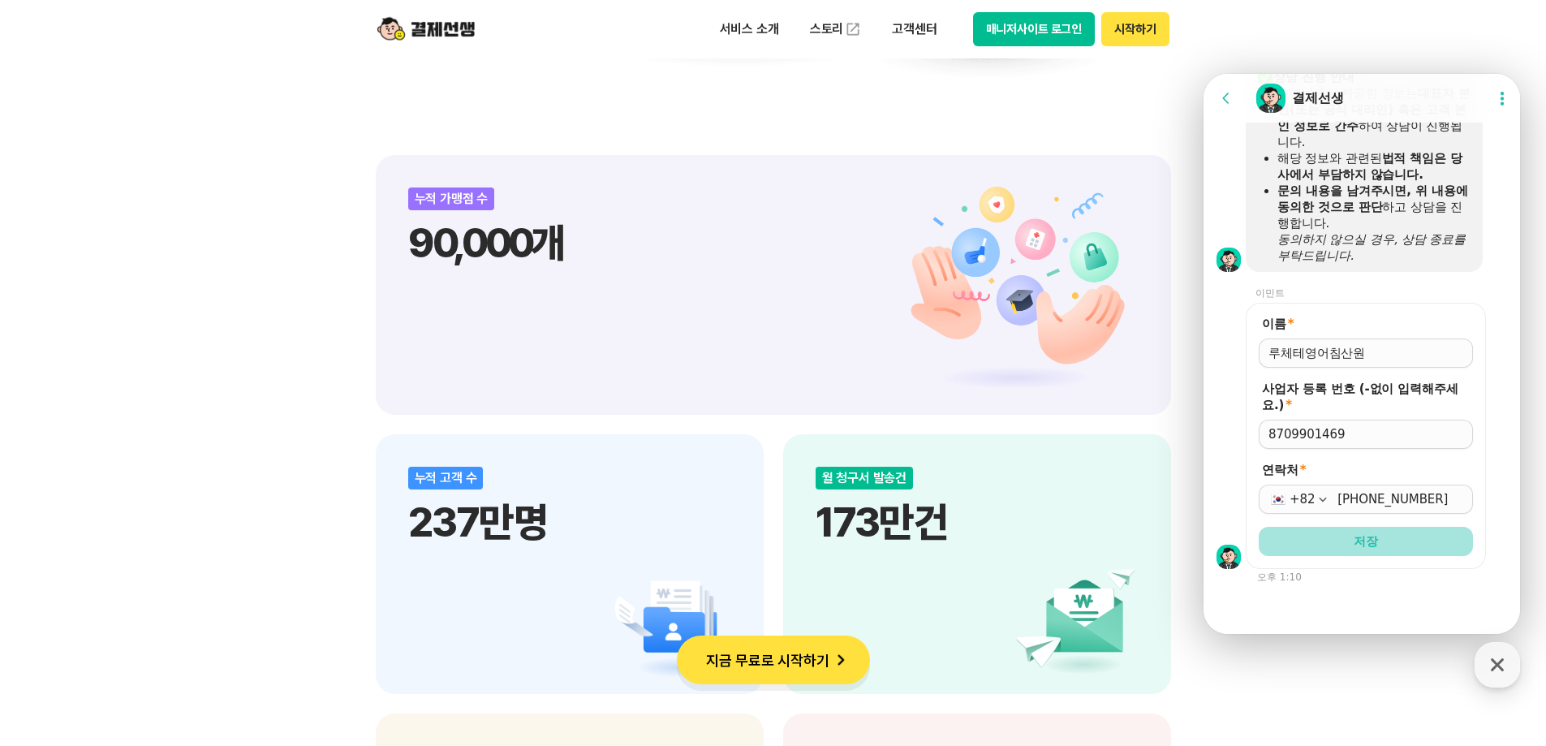
click at [1369, 554] on button "저장" at bounding box center [1366, 541] width 214 height 29
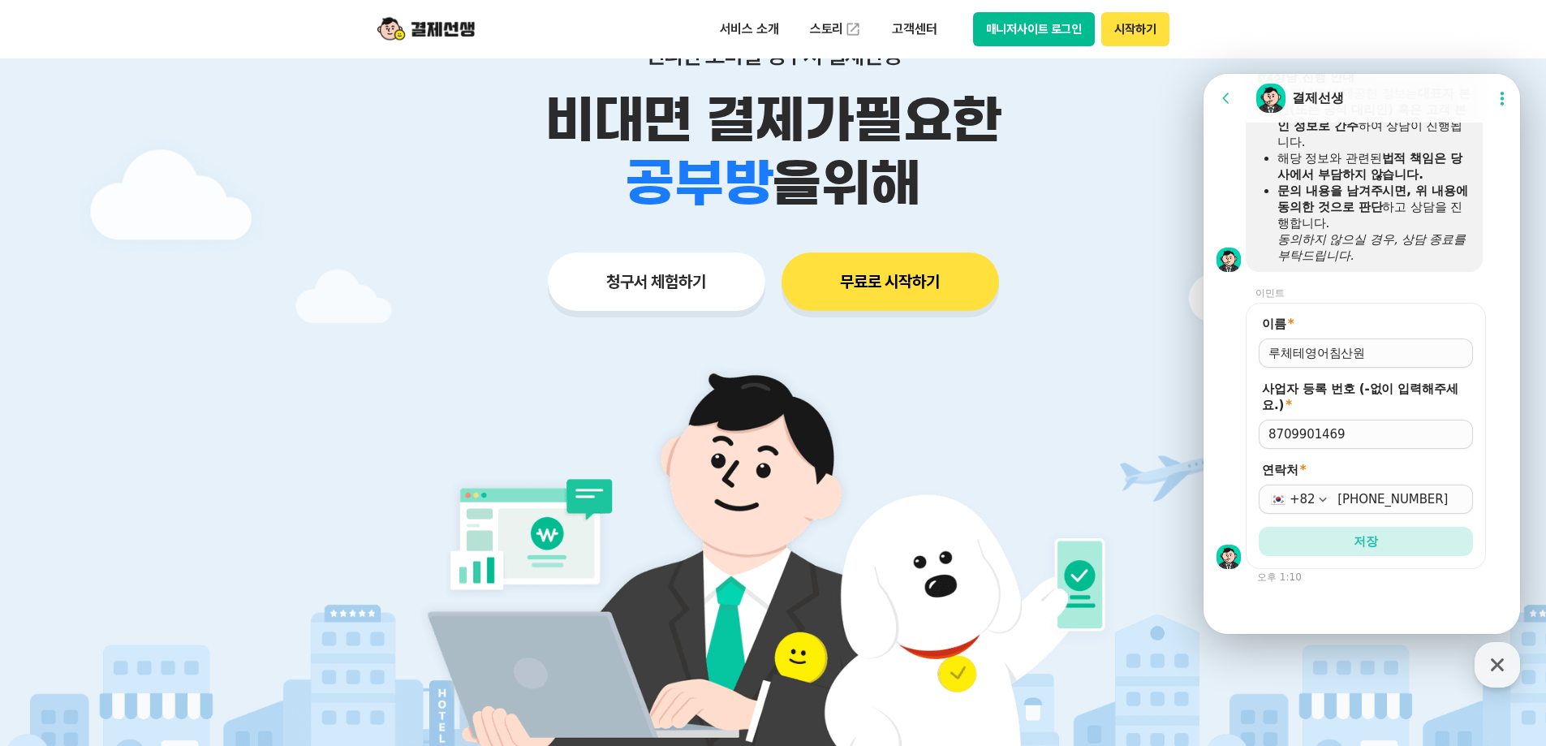
scroll to position [0, 0]
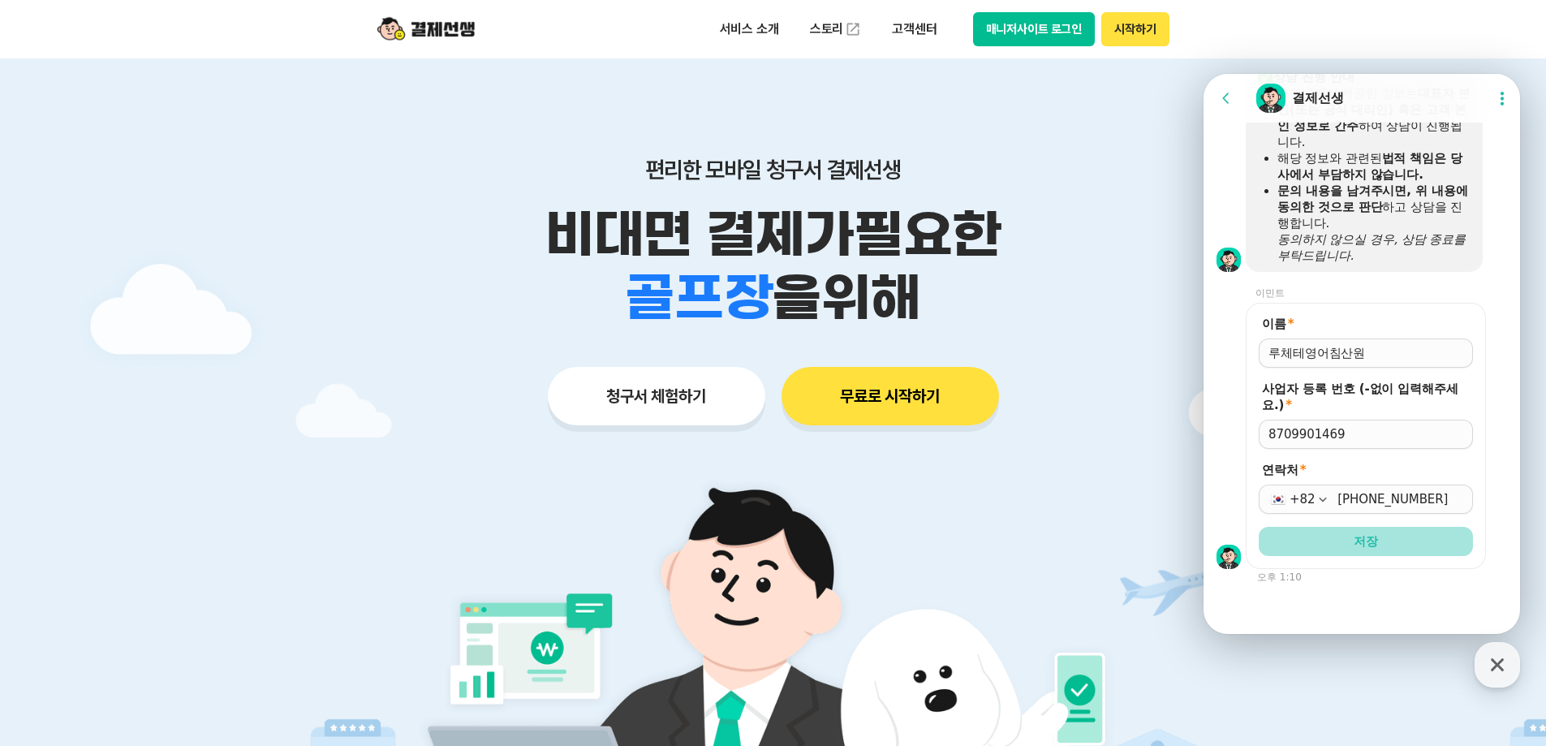
click at [1374, 549] on button "저장" at bounding box center [1366, 541] width 214 height 29
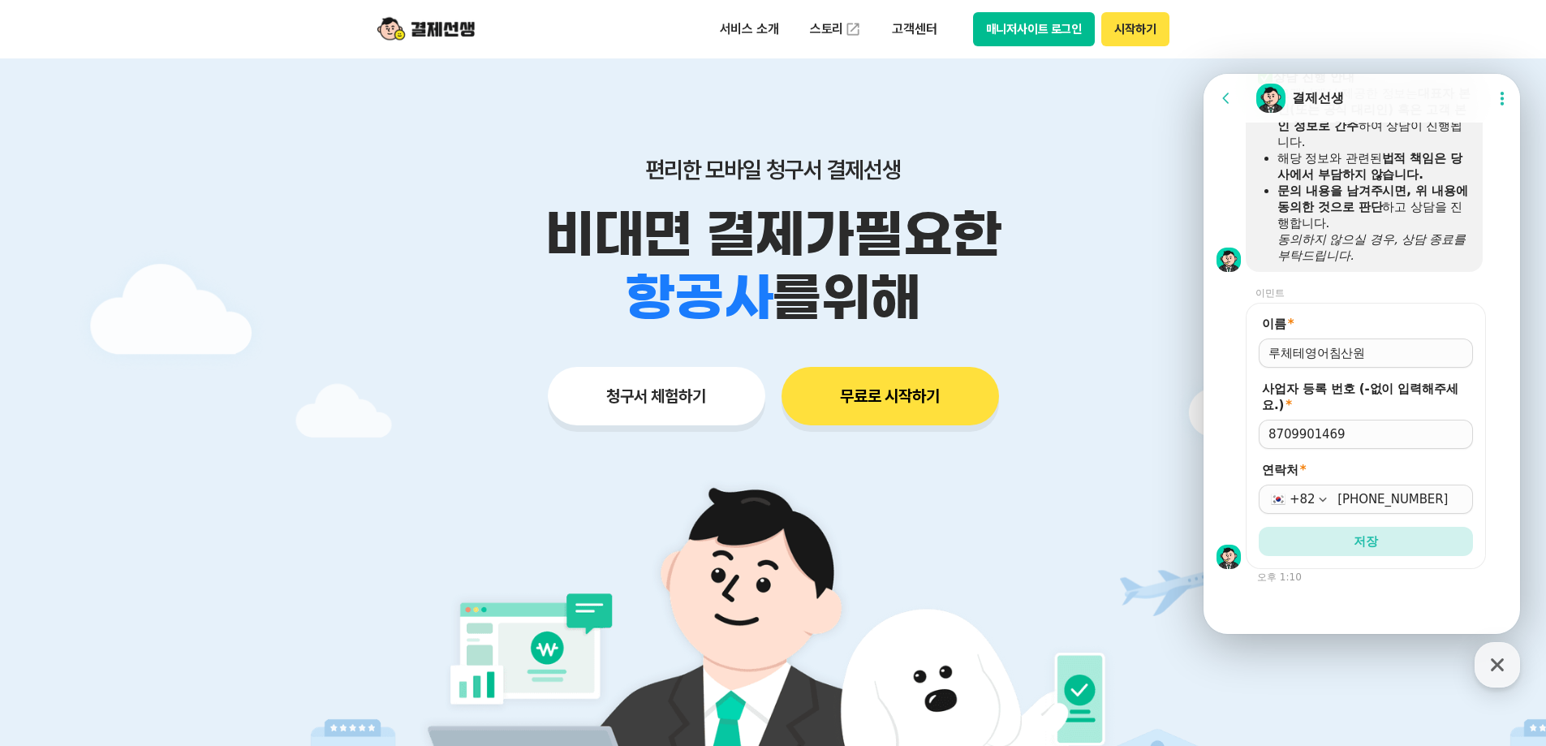
scroll to position [325, 0]
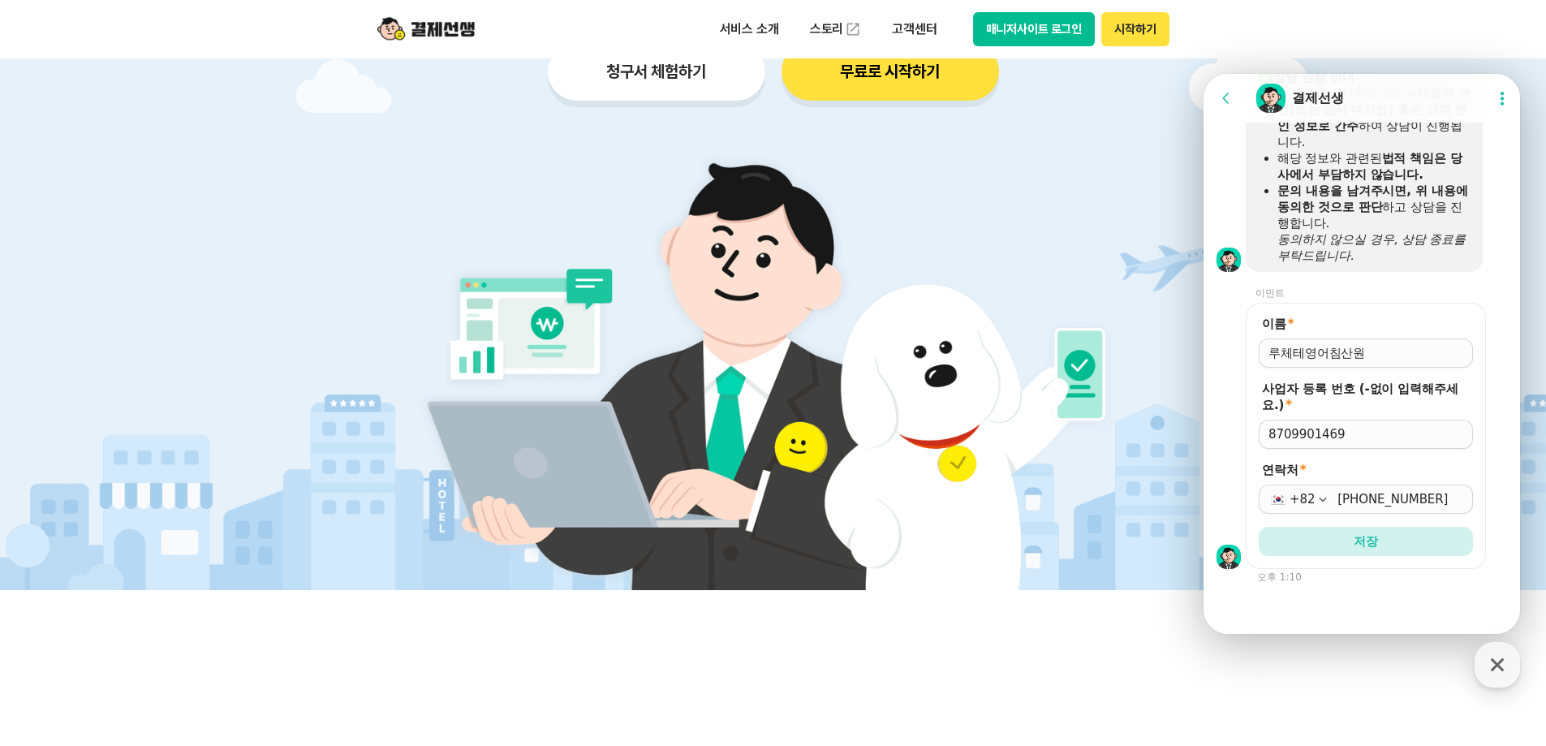
click at [1223, 82] on button "Go to previous page" at bounding box center [1233, 98] width 43 height 32
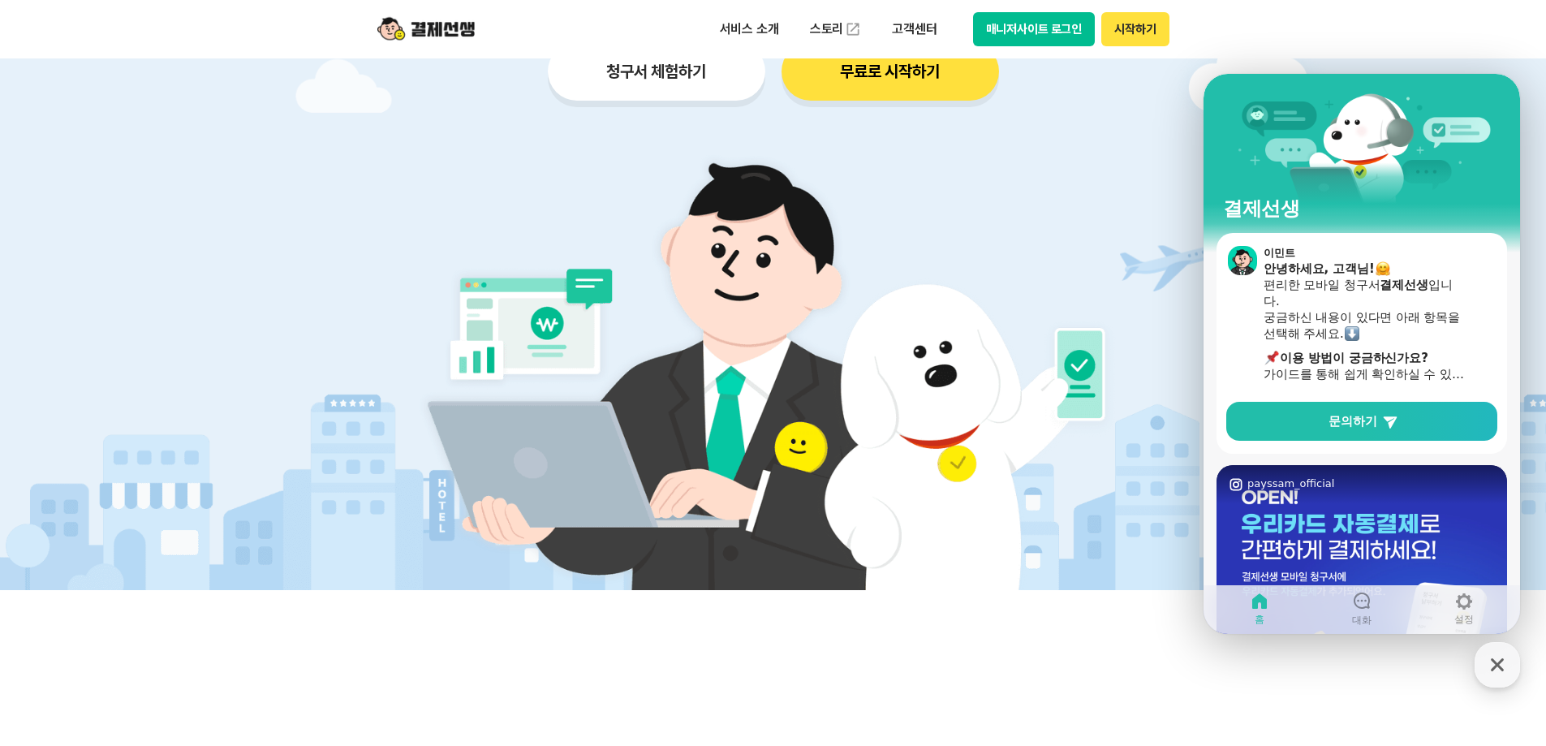
click at [1347, 609] on link "대화" at bounding box center [1362, 608] width 102 height 41
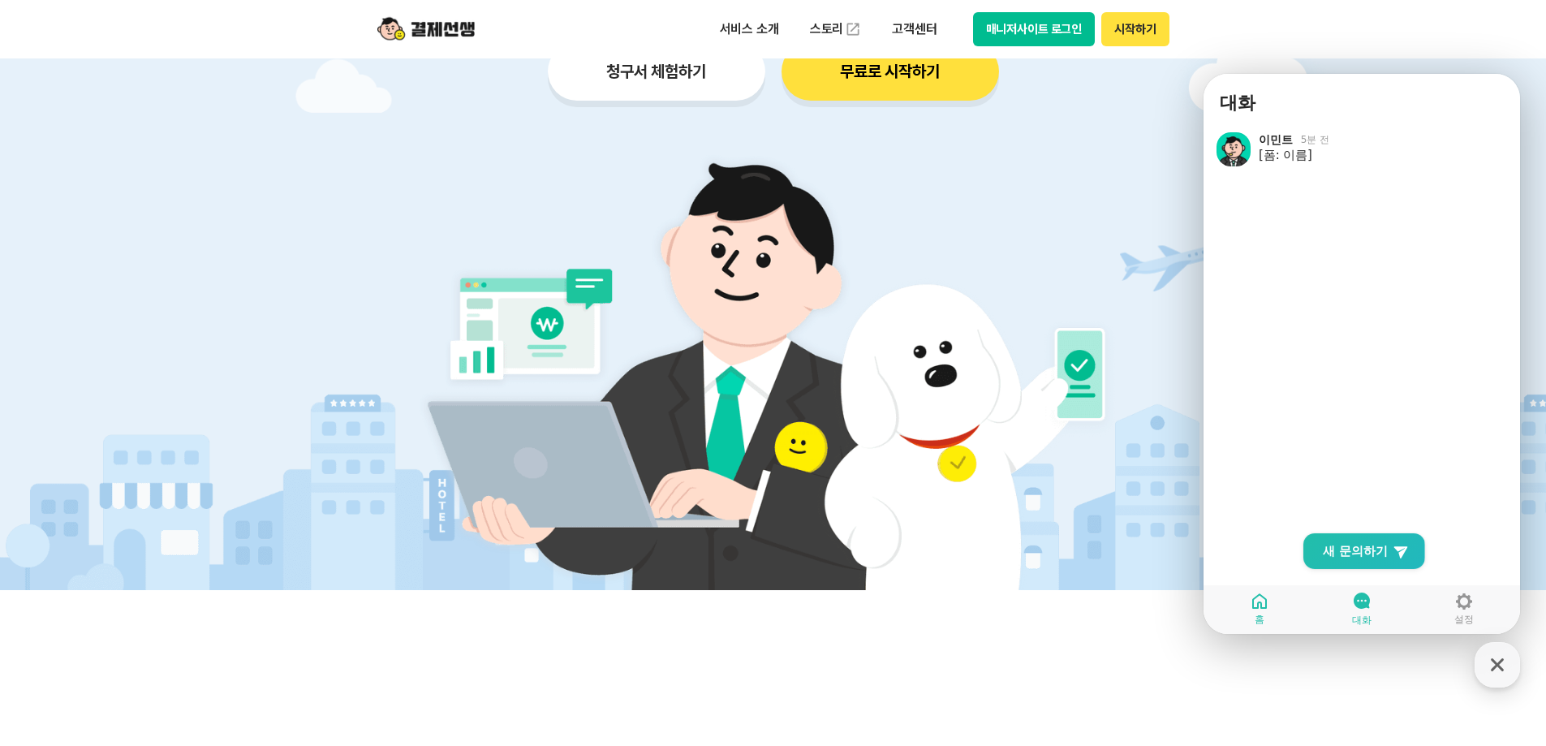
click at [1262, 606] on icon at bounding box center [1259, 600] width 15 height 15
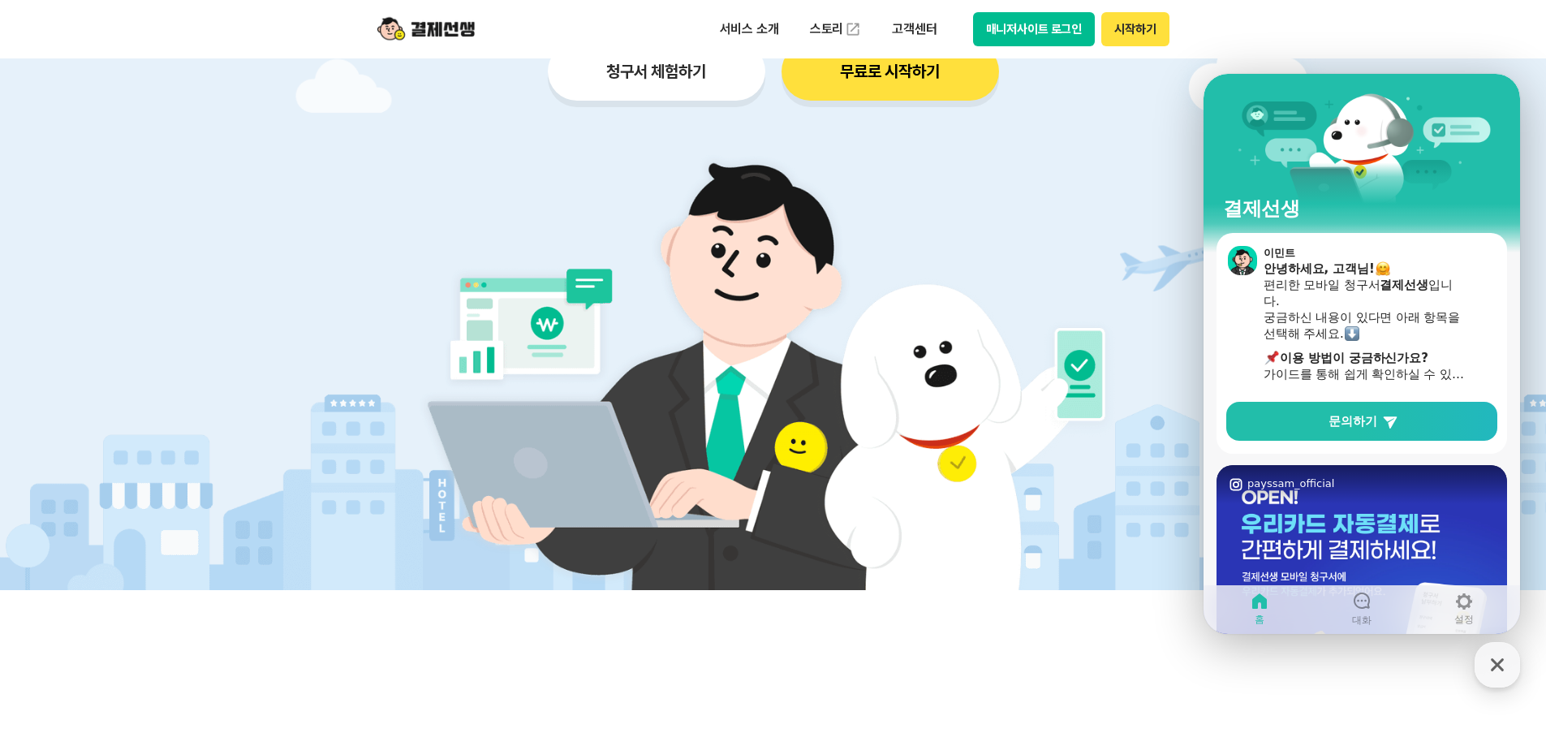
click at [1076, 30] on button "매니저사이트 로그인" at bounding box center [1034, 29] width 123 height 34
click at [1038, 33] on button "매니저사이트 로그인" at bounding box center [1034, 29] width 123 height 34
